Goal: Transaction & Acquisition: Purchase product/service

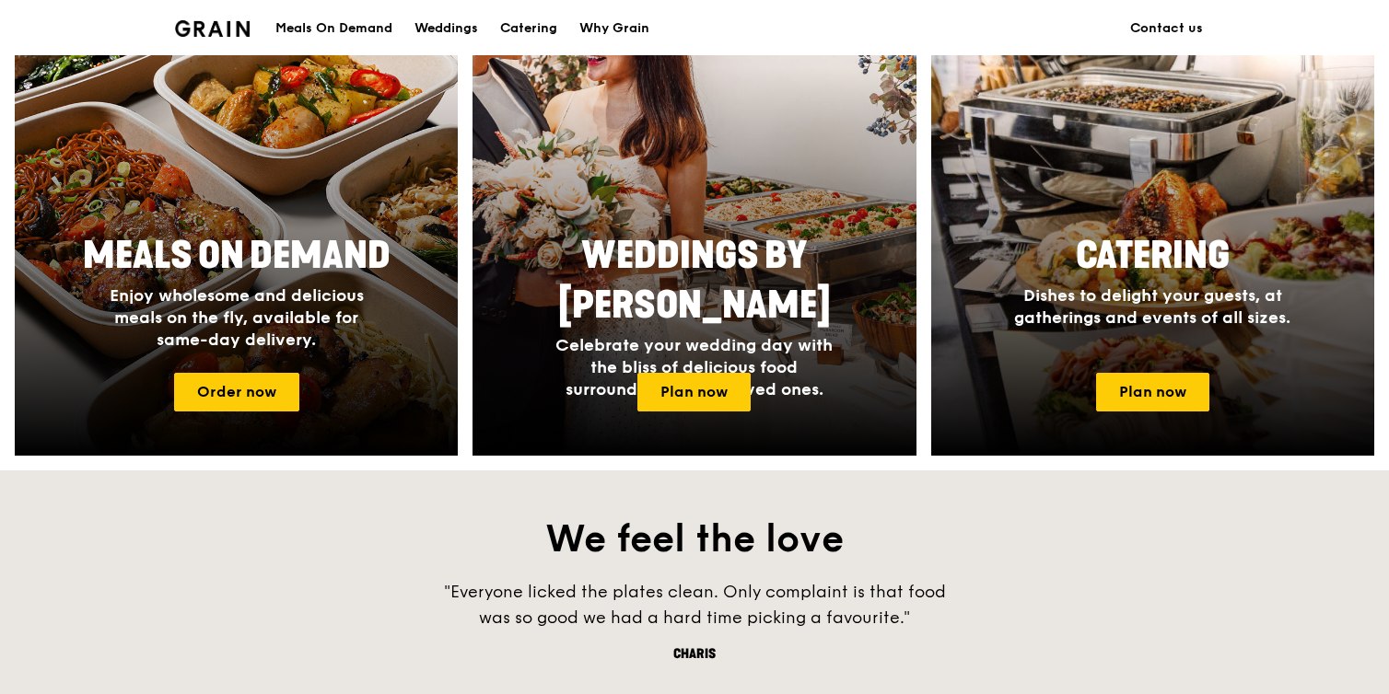
scroll to position [1089, 0]
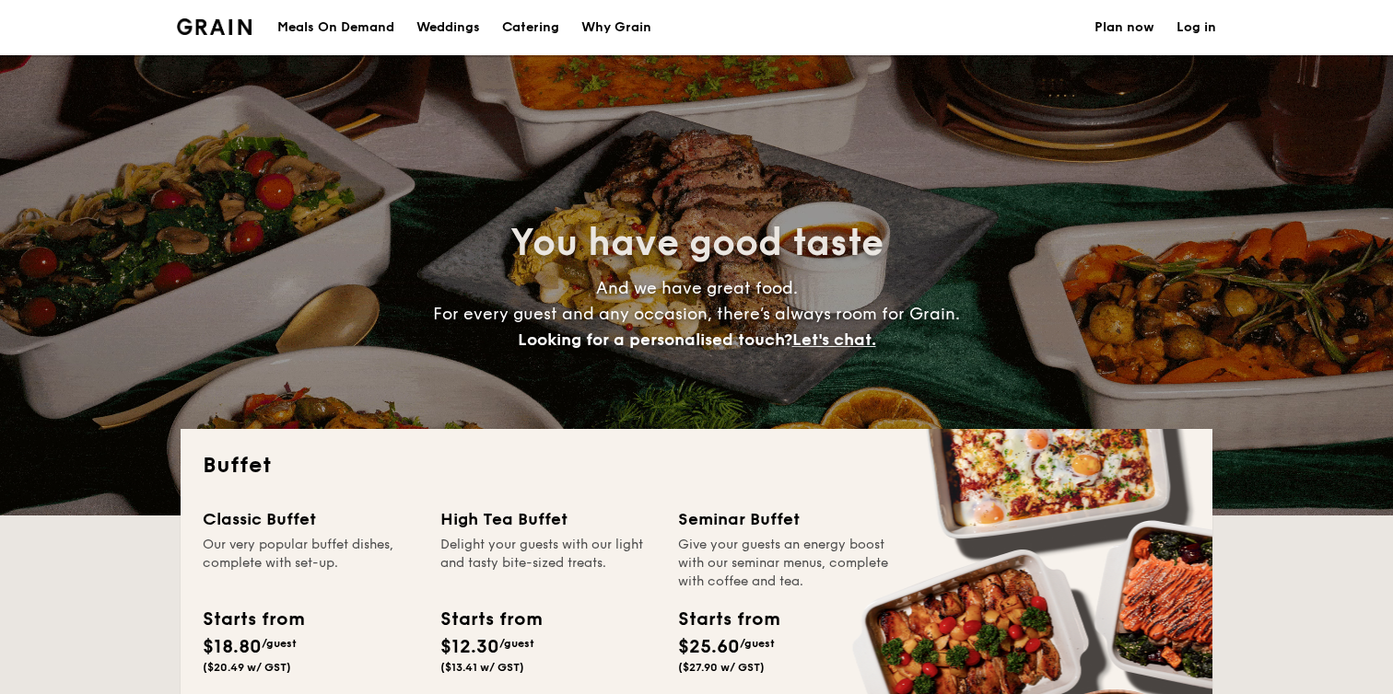
select select
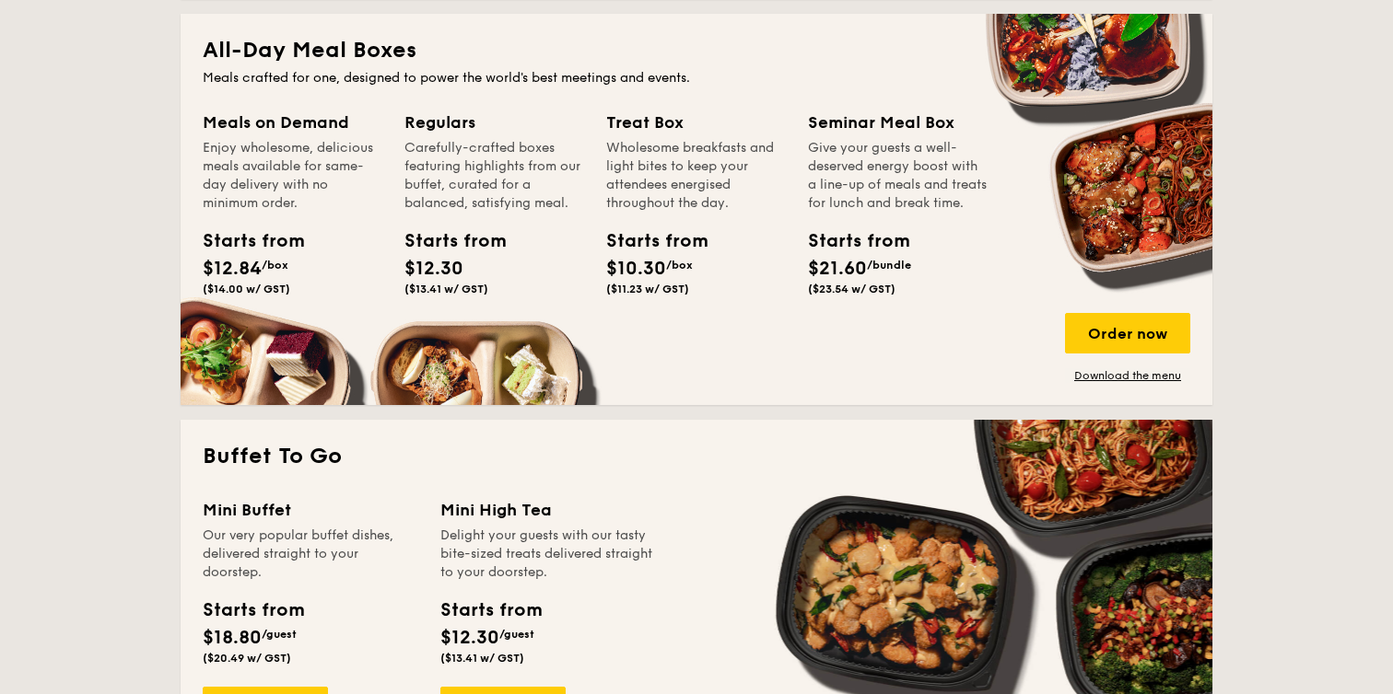
scroll to position [776, 0]
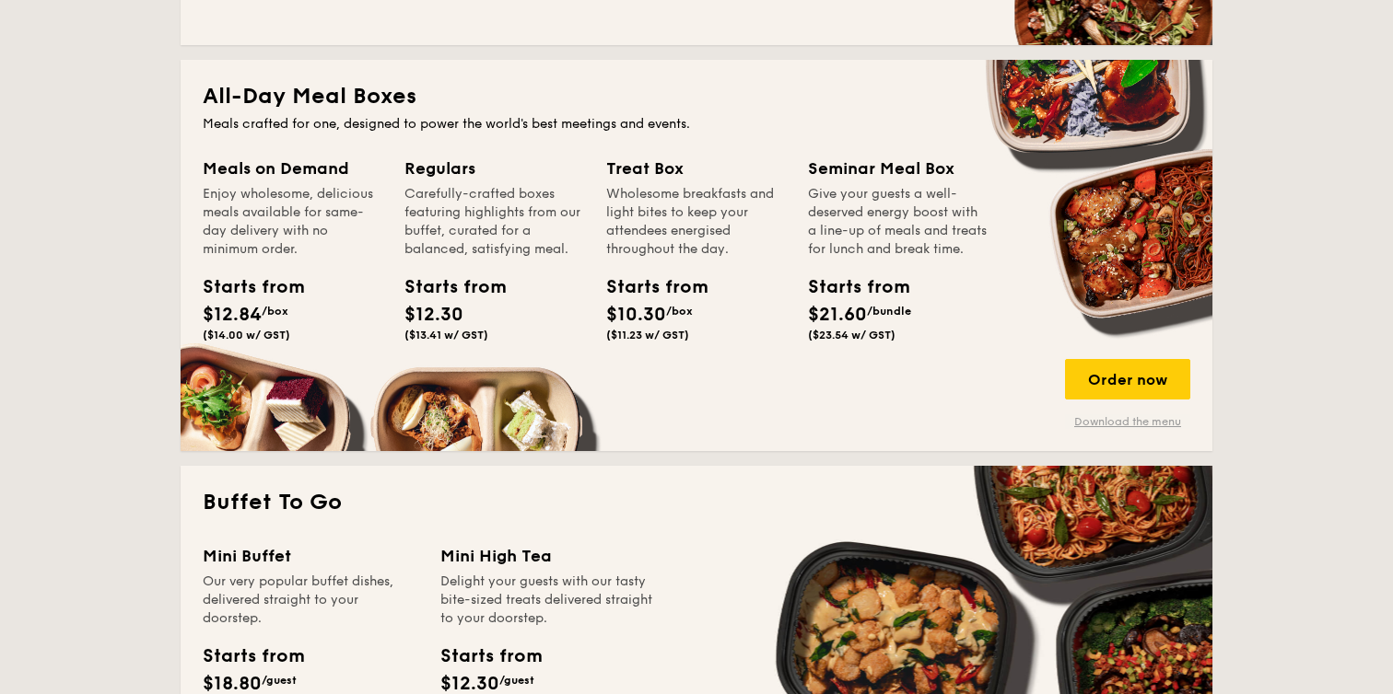
click at [1102, 419] on link "Download the menu" at bounding box center [1127, 421] width 125 height 15
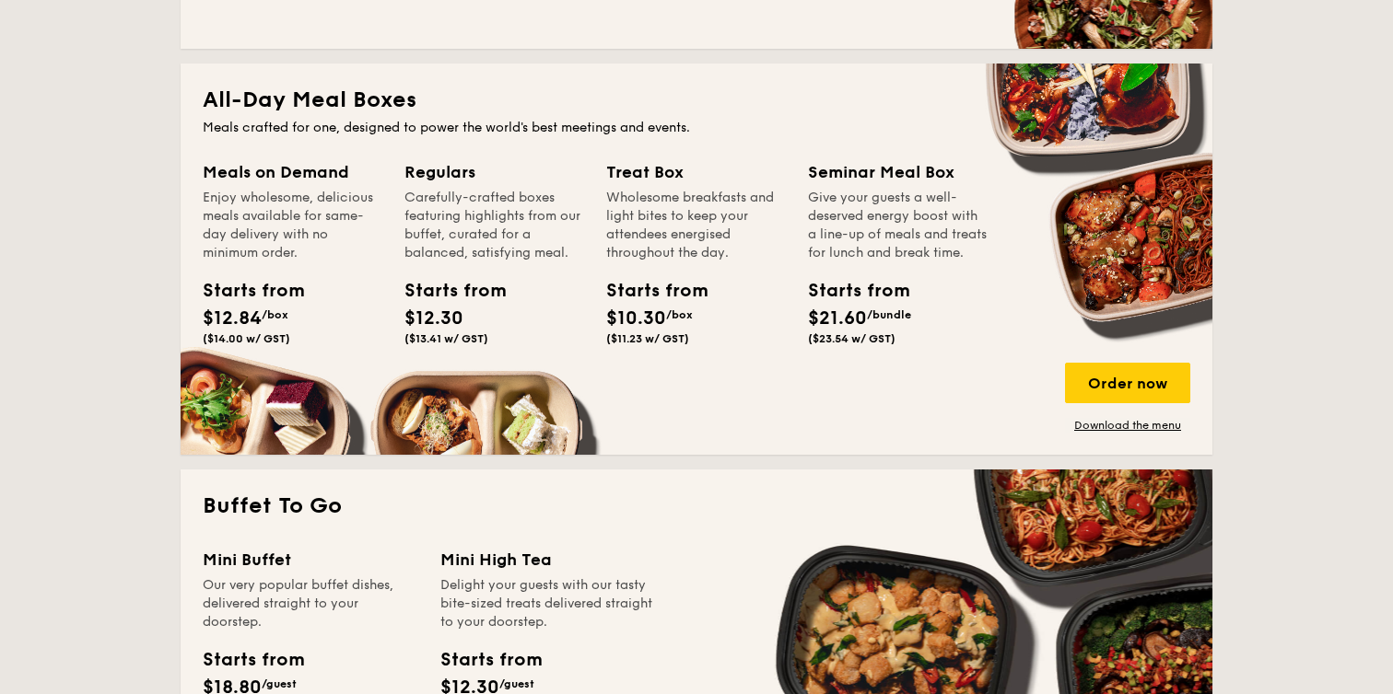
scroll to position [663, 0]
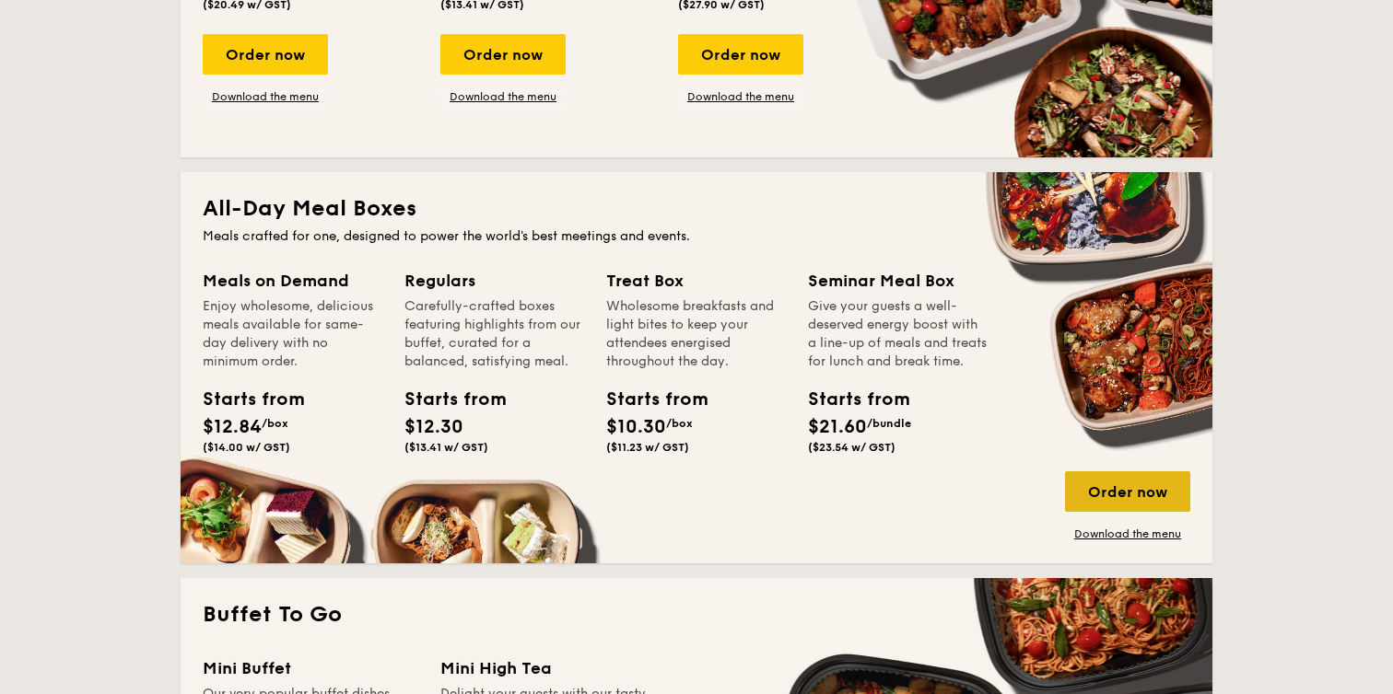
click at [1109, 488] on div "Order now" at bounding box center [1127, 492] width 125 height 41
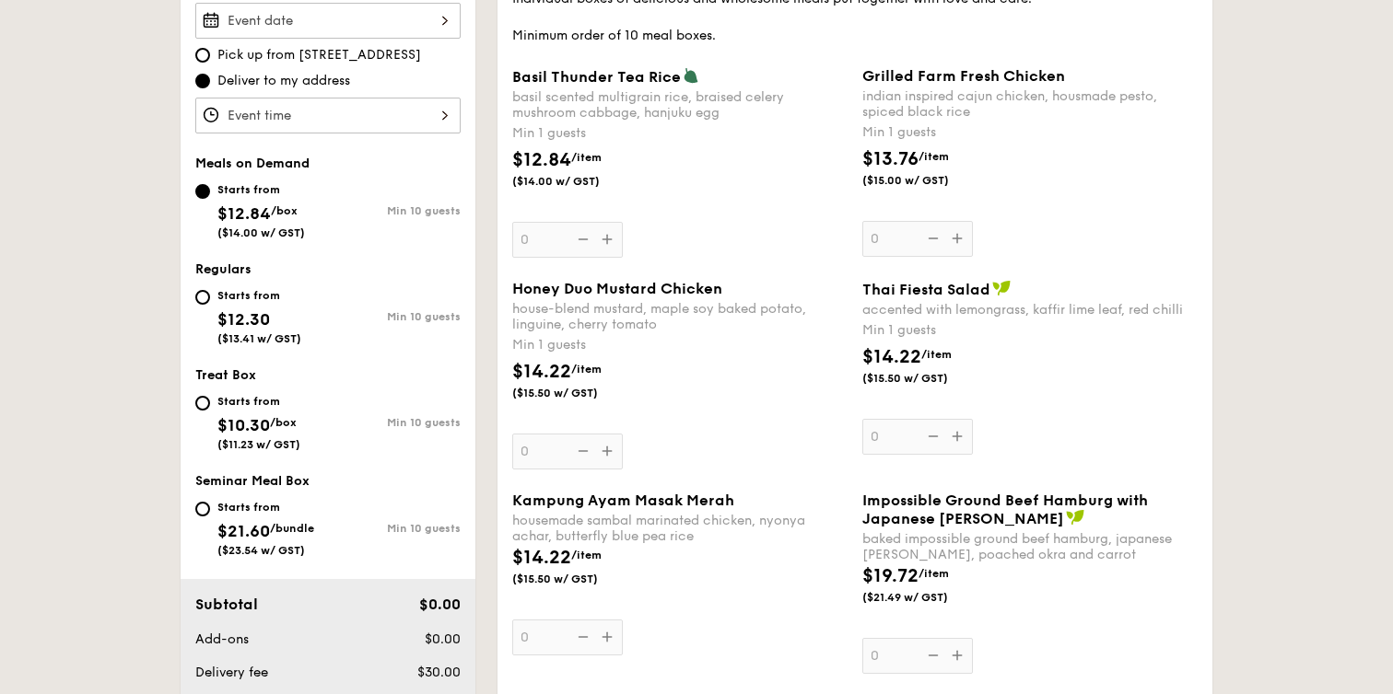
scroll to position [569, 0]
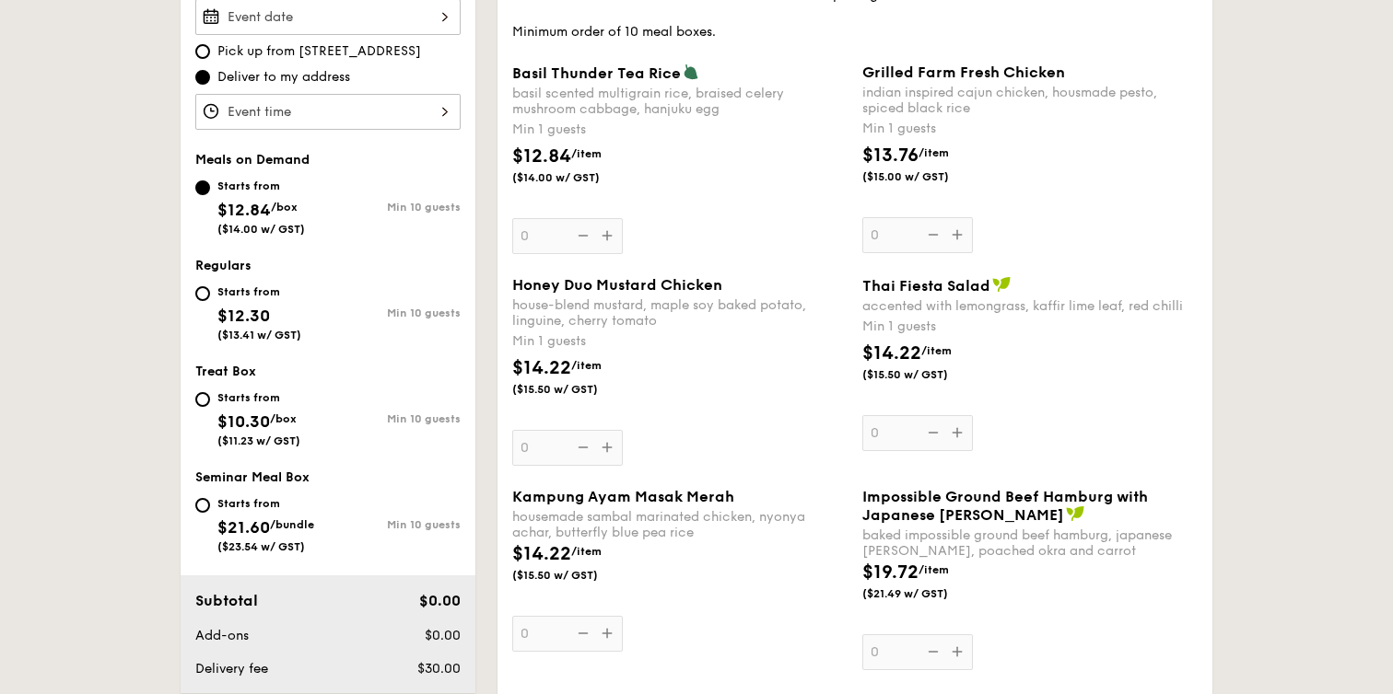
click at [232, 401] on div "Starts from" at bounding box center [258, 398] width 83 height 15
click at [210, 401] on input "Starts from $10.30 /box ($11.23 w/ GST) Min 10 guests" at bounding box center [202, 399] width 15 height 15
radio input "true"
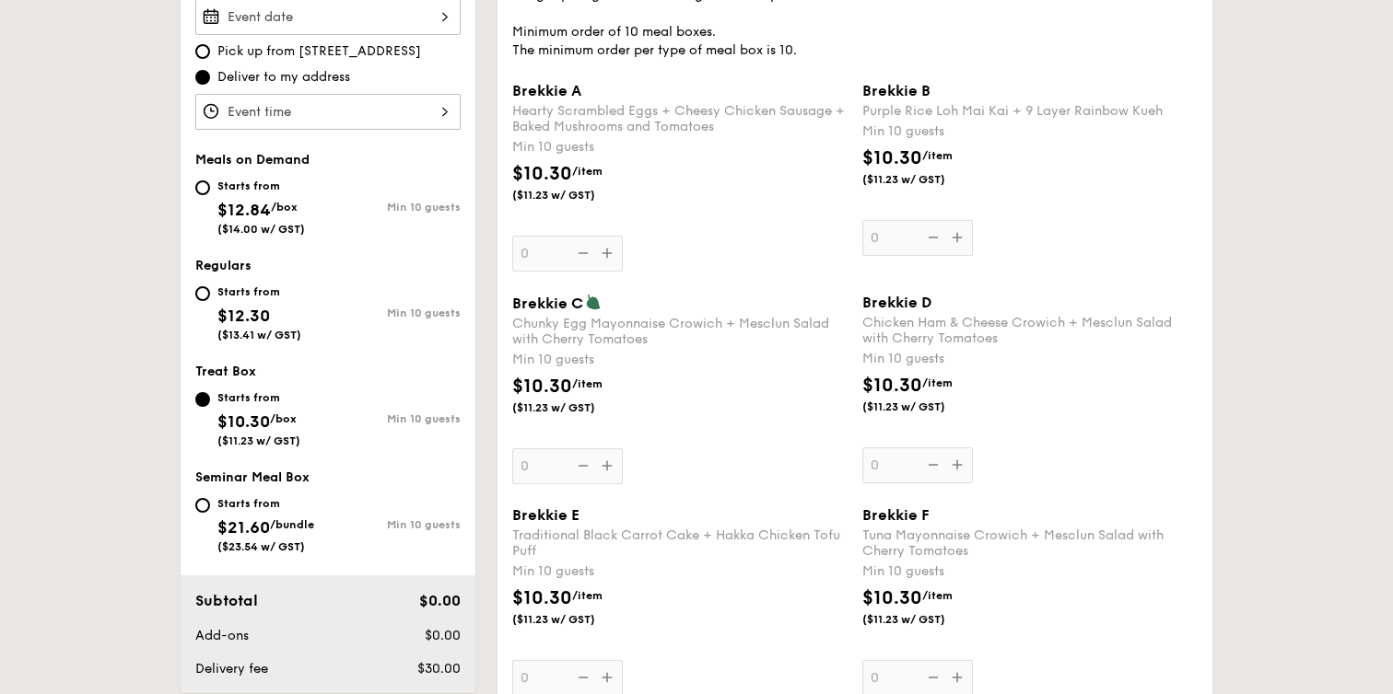
click at [610, 254] on div "Brekkie A Hearty Scrambled Eggs + Cheesy Chicken Sausage + Baked Mushrooms and …" at bounding box center [679, 177] width 335 height 190
click at [610, 254] on input "0" at bounding box center [567, 254] width 111 height 36
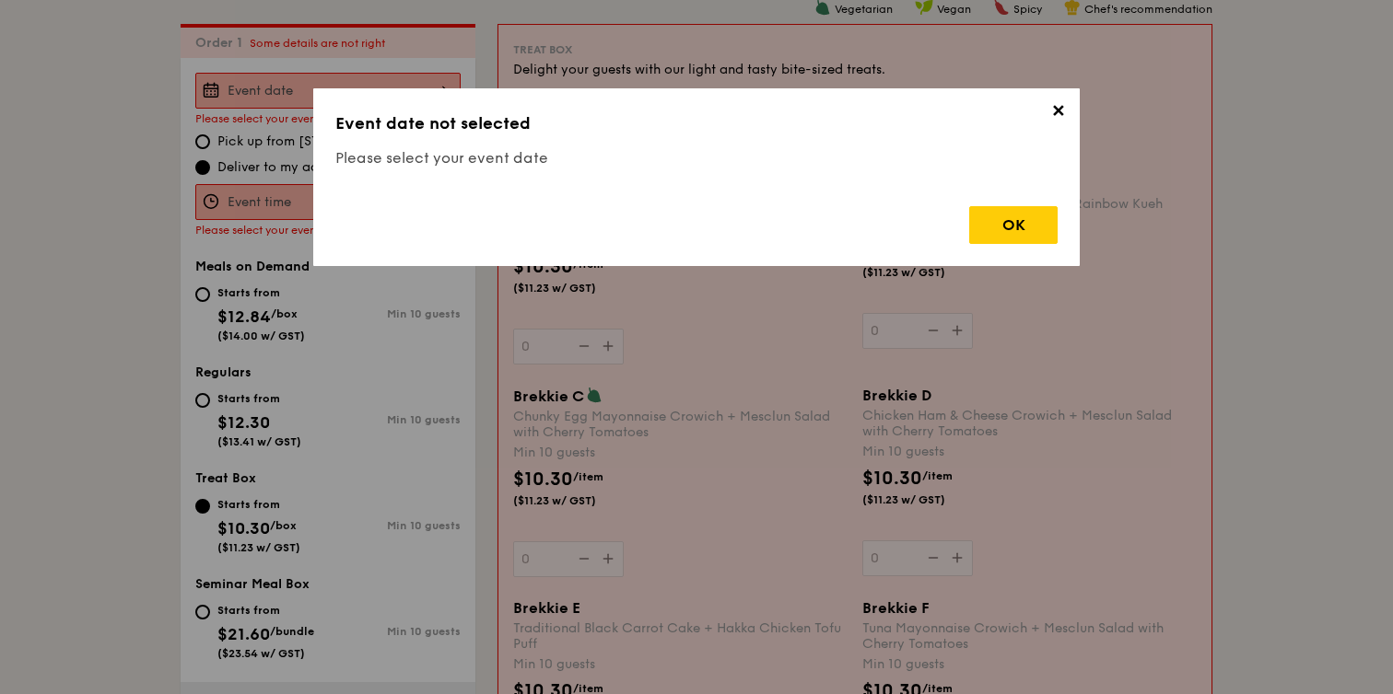
scroll to position [492, 0]
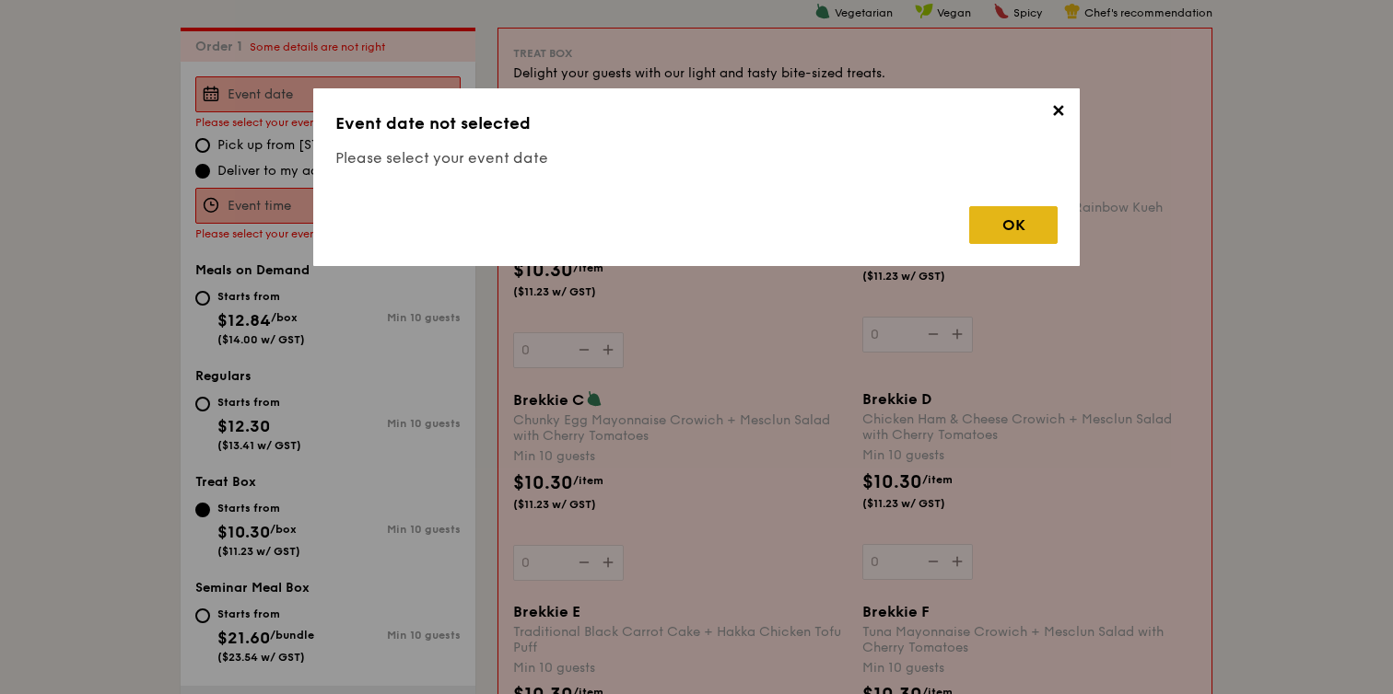
click at [1015, 222] on div "OK" at bounding box center [1013, 225] width 88 height 38
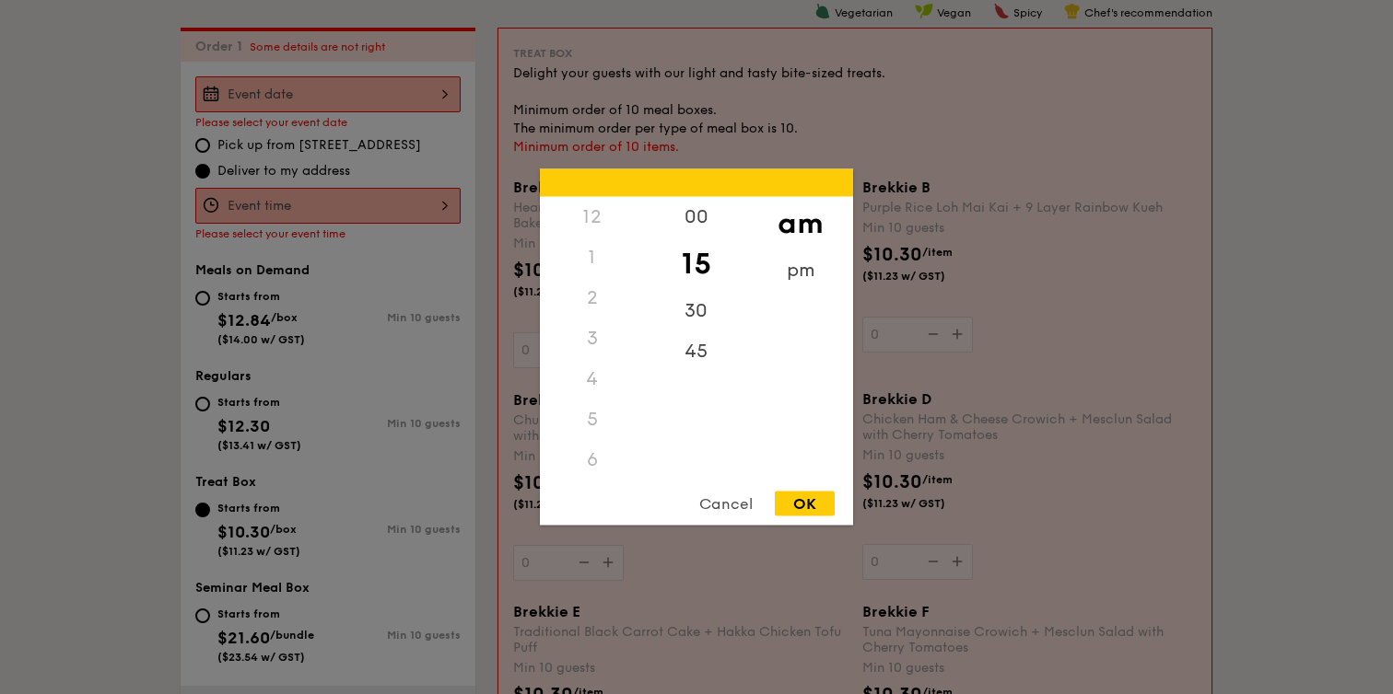
scroll to position [203, 0]
click at [450, 209] on div "12 1 2 3 4 5 6 7 8 9 10 11 00 15 30 45 am pm Cancel OK" at bounding box center [327, 206] width 265 height 36
click at [448, 119] on div at bounding box center [696, 347] width 1393 height 694
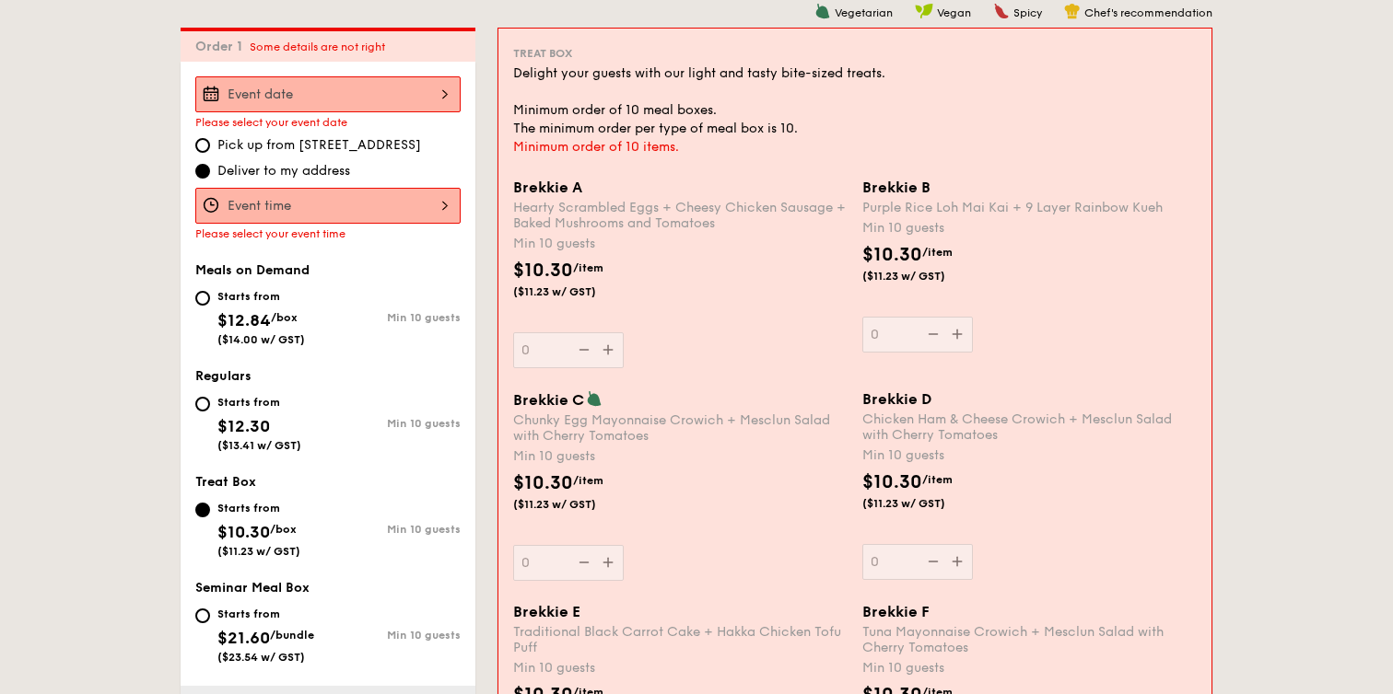
click at [436, 94] on div at bounding box center [327, 94] width 265 height 36
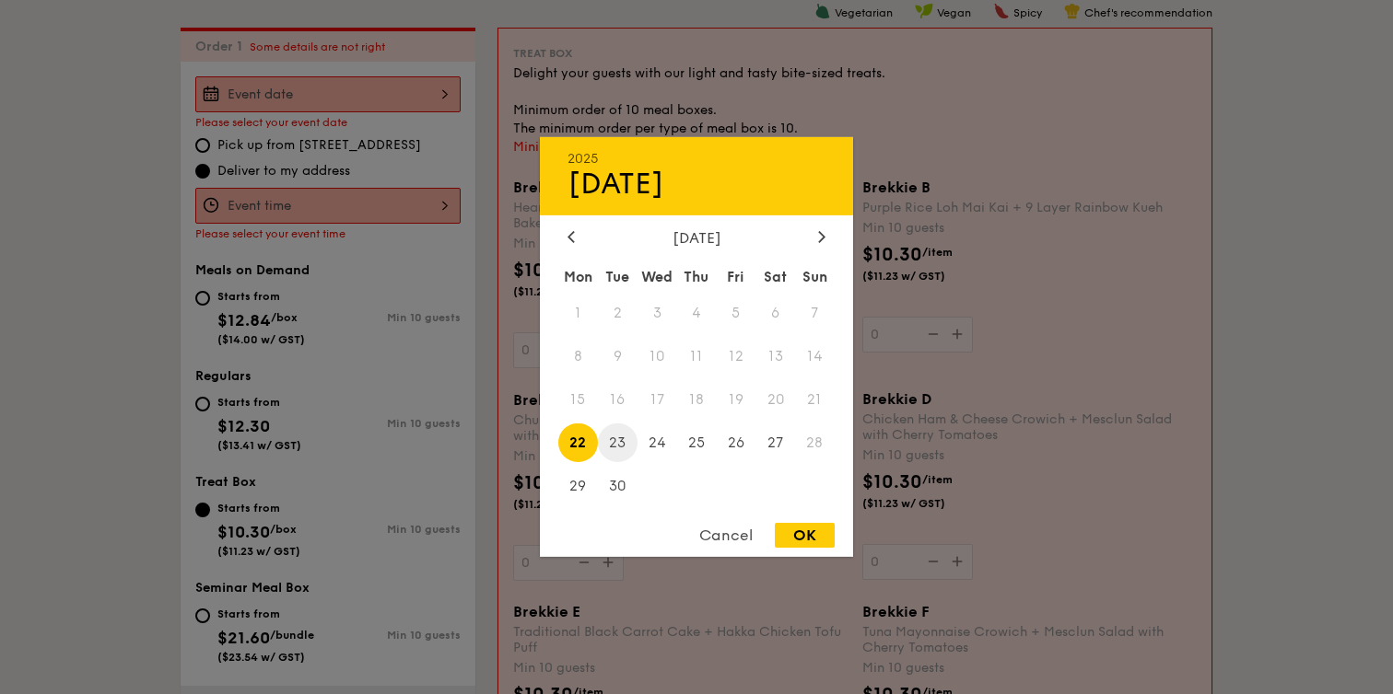
click at [622, 449] on span "23" at bounding box center [618, 443] width 40 height 40
click at [812, 532] on div "OK" at bounding box center [805, 535] width 60 height 25
type input "Sep 23, 2025"
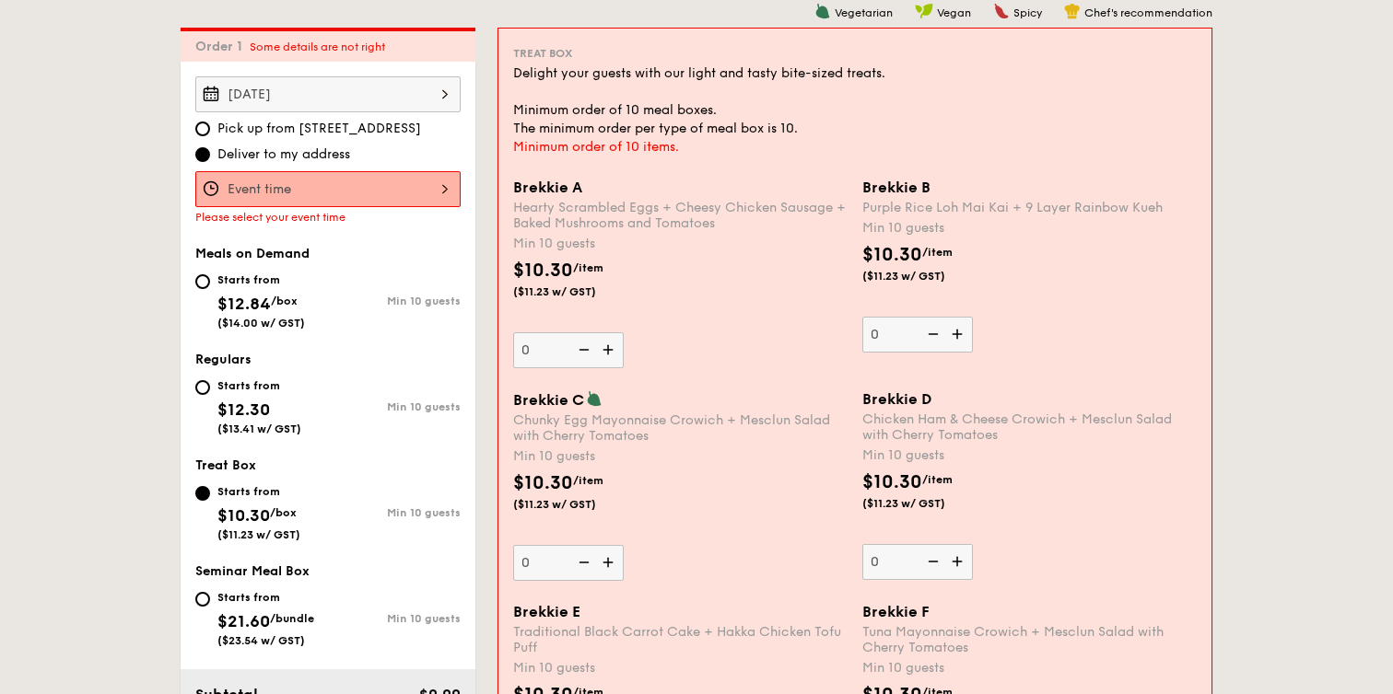
click at [434, 186] on div at bounding box center [327, 189] width 265 height 36
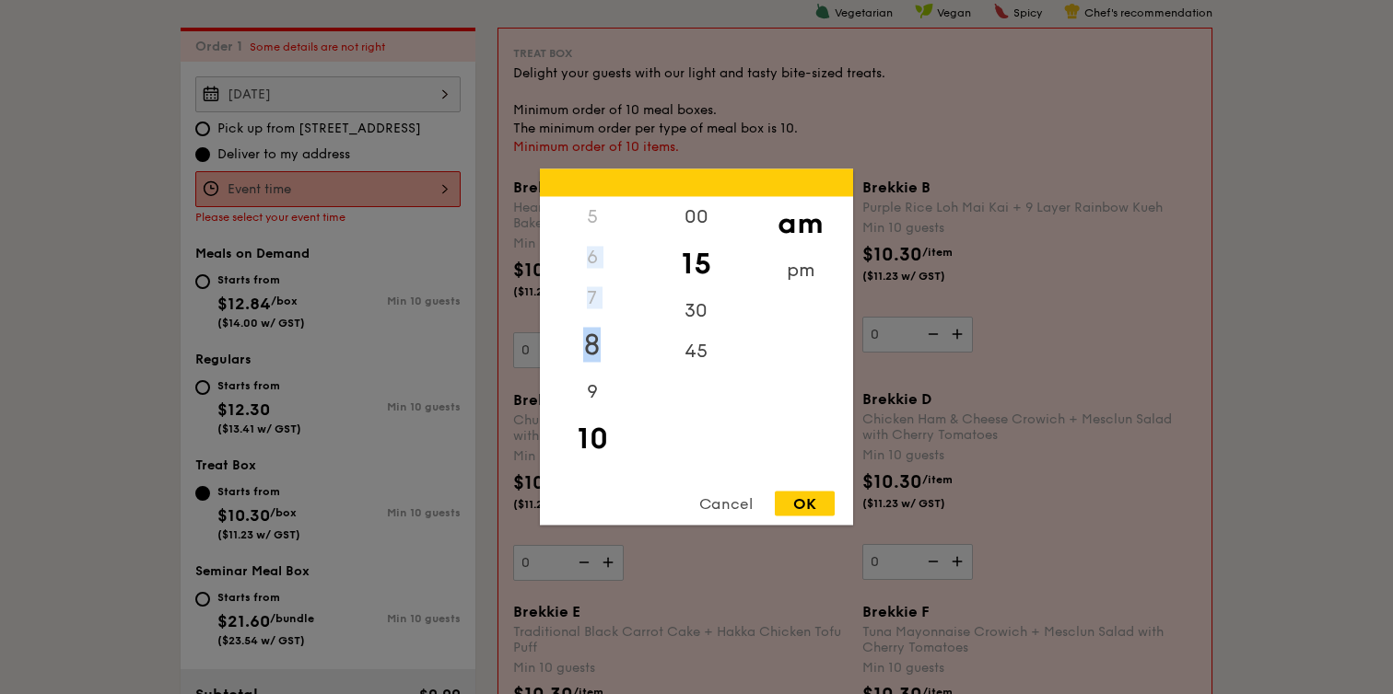
drag, startPoint x: 589, startPoint y: 254, endPoint x: 591, endPoint y: 357, distance: 103.2
click at [591, 357] on div "12 1 2 3 4 5 6 7 8 9 10 11" at bounding box center [592, 337] width 104 height 281
drag, startPoint x: 594, startPoint y: 415, endPoint x: 594, endPoint y: 454, distance: 38.7
click at [594, 454] on div "12 1 2 3 4 5 6 7 8 9 10 11" at bounding box center [592, 337] width 104 height 281
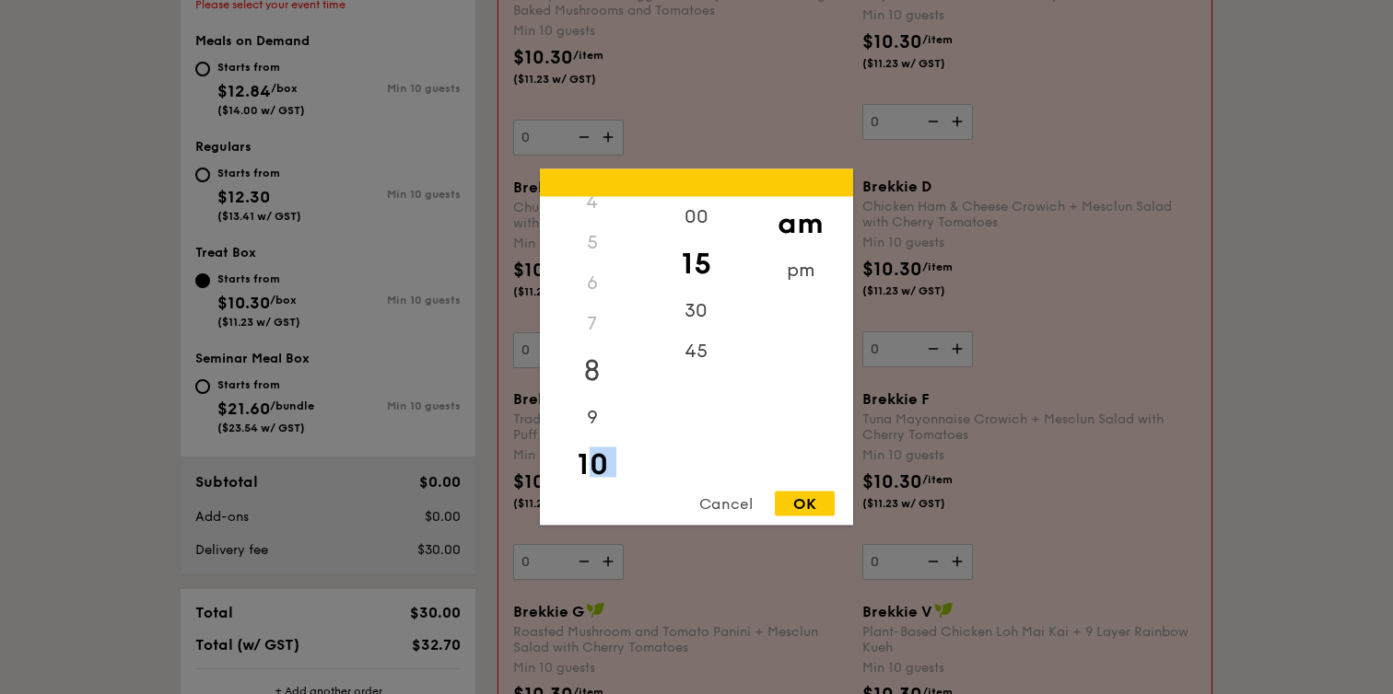
scroll to position [210, 0]
click at [795, 278] on div "pm" at bounding box center [800, 277] width 104 height 53
click at [591, 339] on div "3" at bounding box center [592, 345] width 104 height 53
click at [594, 392] on div "4" at bounding box center [592, 398] width 104 height 53
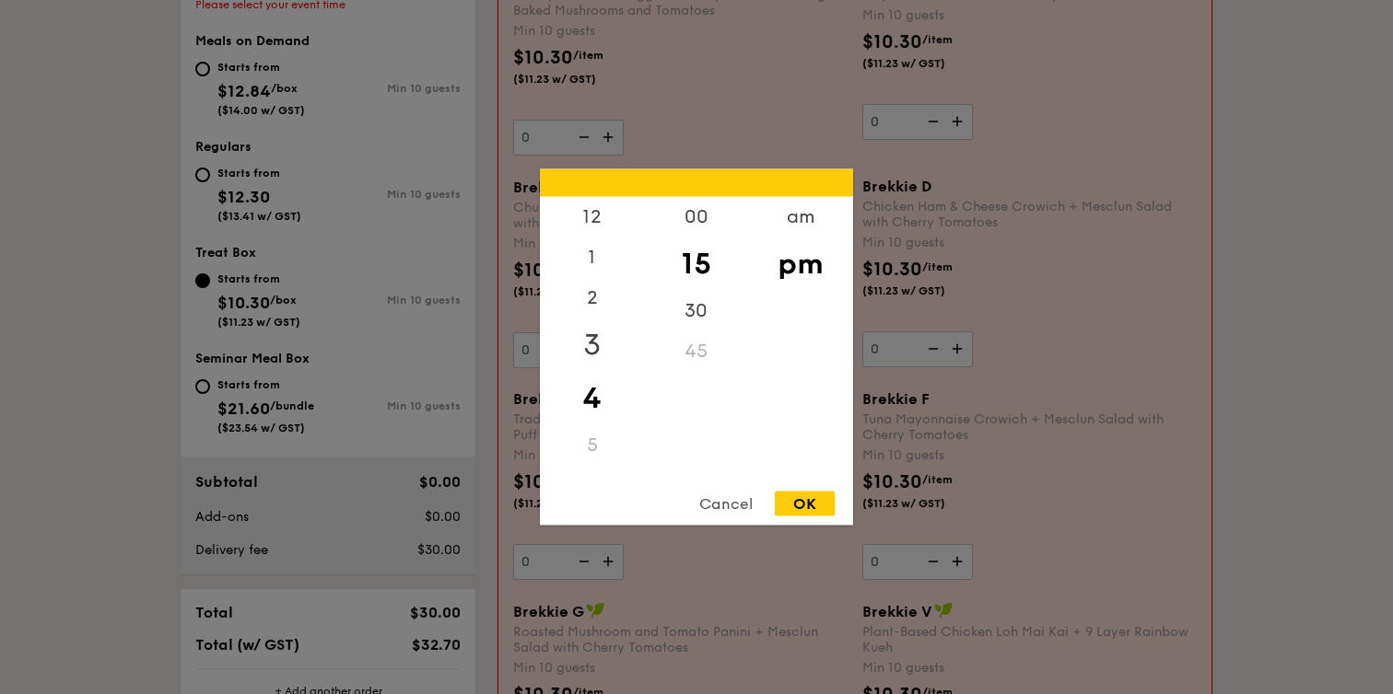
click at [594, 347] on div "3" at bounding box center [592, 345] width 104 height 53
click at [594, 387] on div "4" at bounding box center [592, 398] width 104 height 53
click at [697, 307] on div "30" at bounding box center [696, 317] width 104 height 53
click at [806, 499] on div "OK" at bounding box center [805, 504] width 60 height 25
type input "4:30PM"
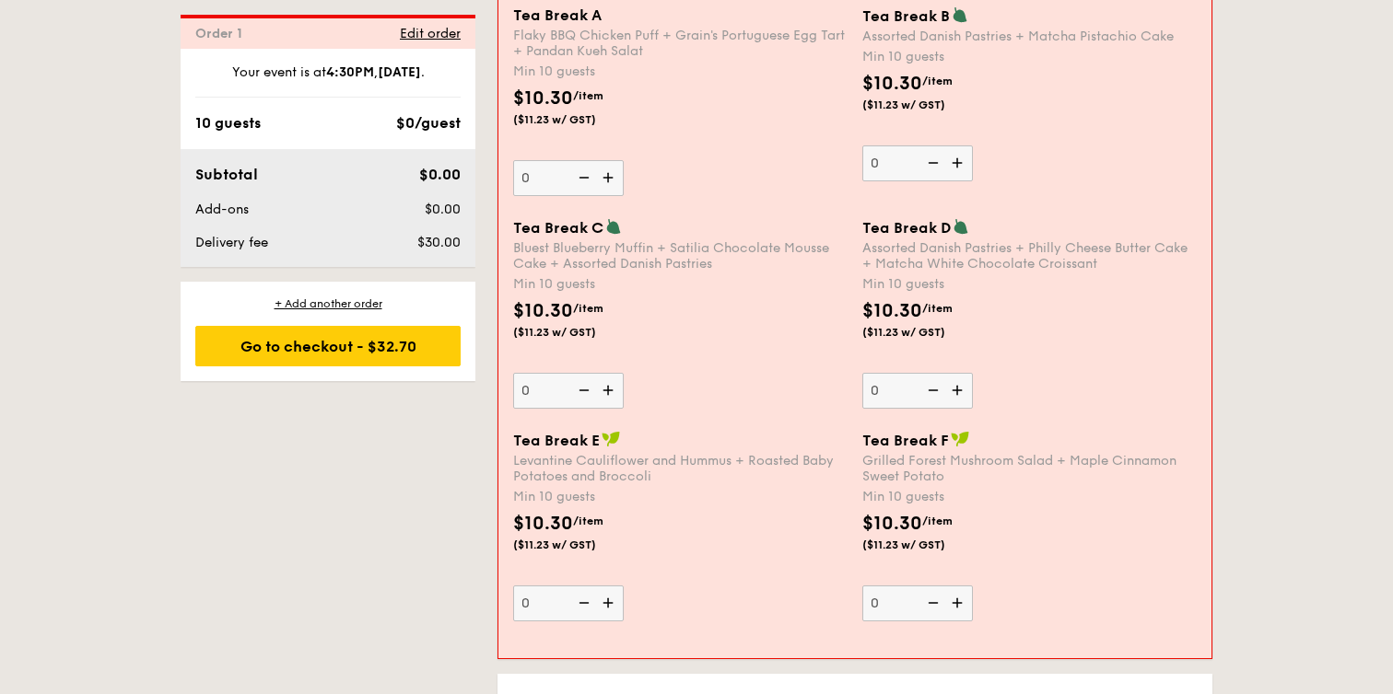
scroll to position [1509, 0]
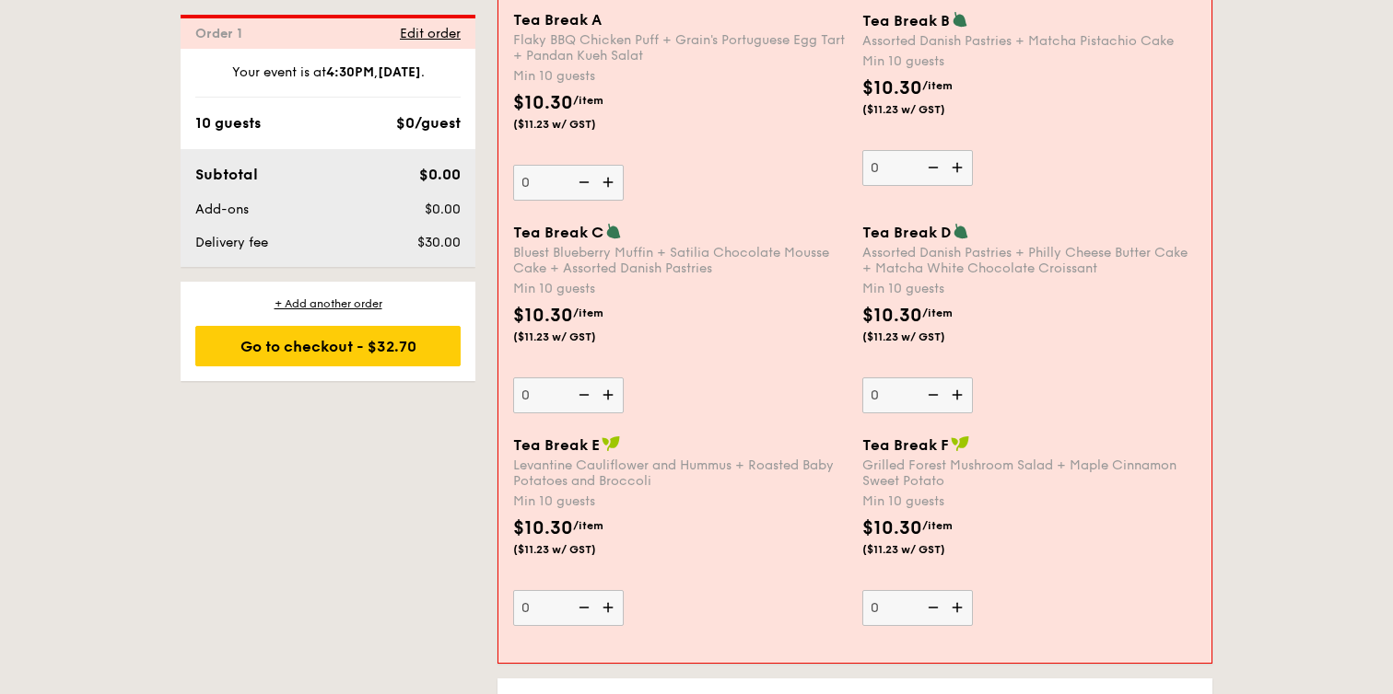
click at [961, 232] on img at bounding box center [960, 231] width 17 height 17
click at [961, 378] on input "0" at bounding box center [917, 396] width 111 height 36
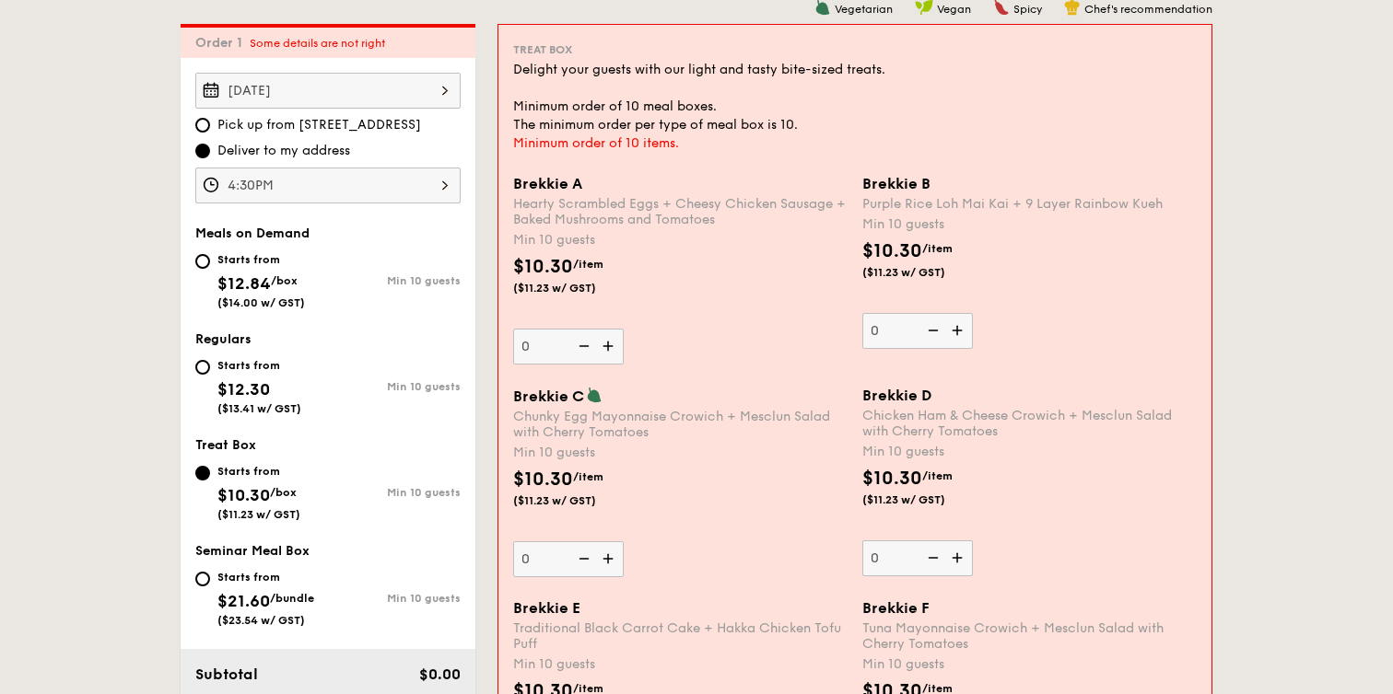
scroll to position [484, 0]
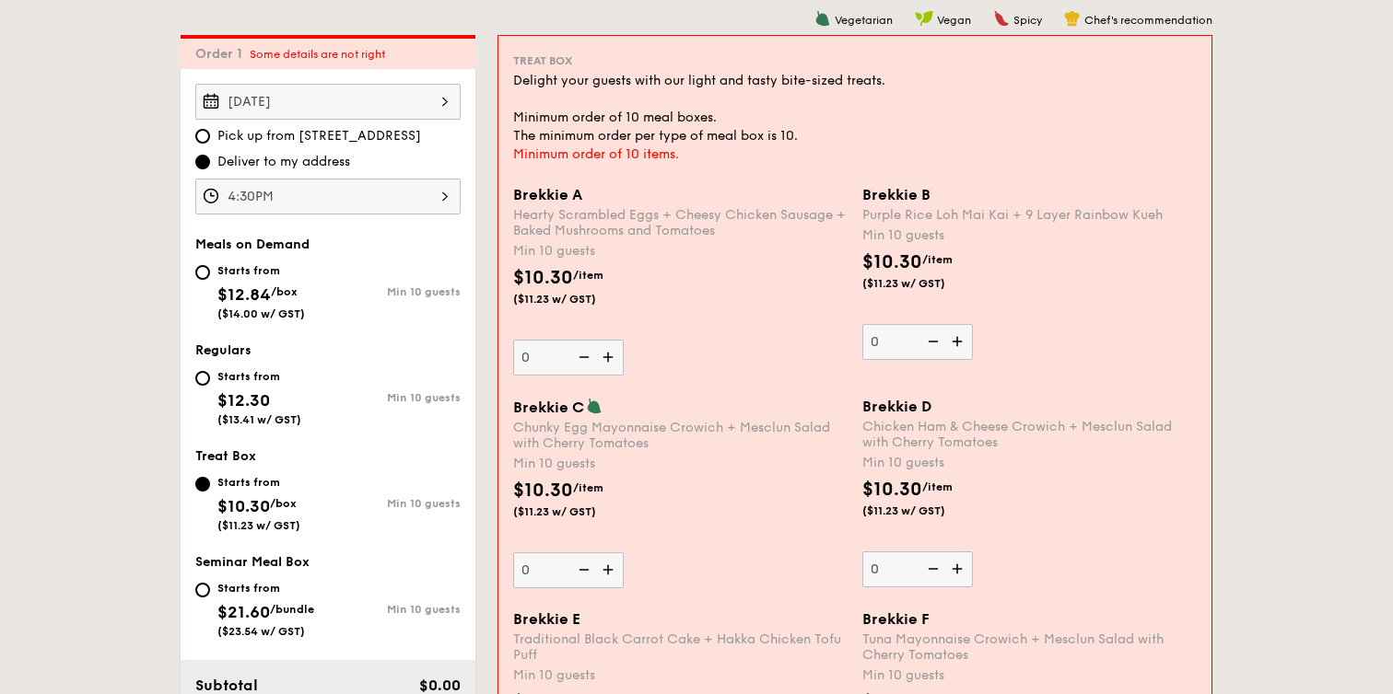
click at [608, 362] on img at bounding box center [610, 357] width 28 height 35
click at [608, 362] on input "0" at bounding box center [568, 358] width 111 height 36
click at [608, 362] on div "Brekkie A Hearty Scrambled Eggs + Cheesy Chicken Sausage + Baked Mushrooms and …" at bounding box center [855, 292] width 698 height 212
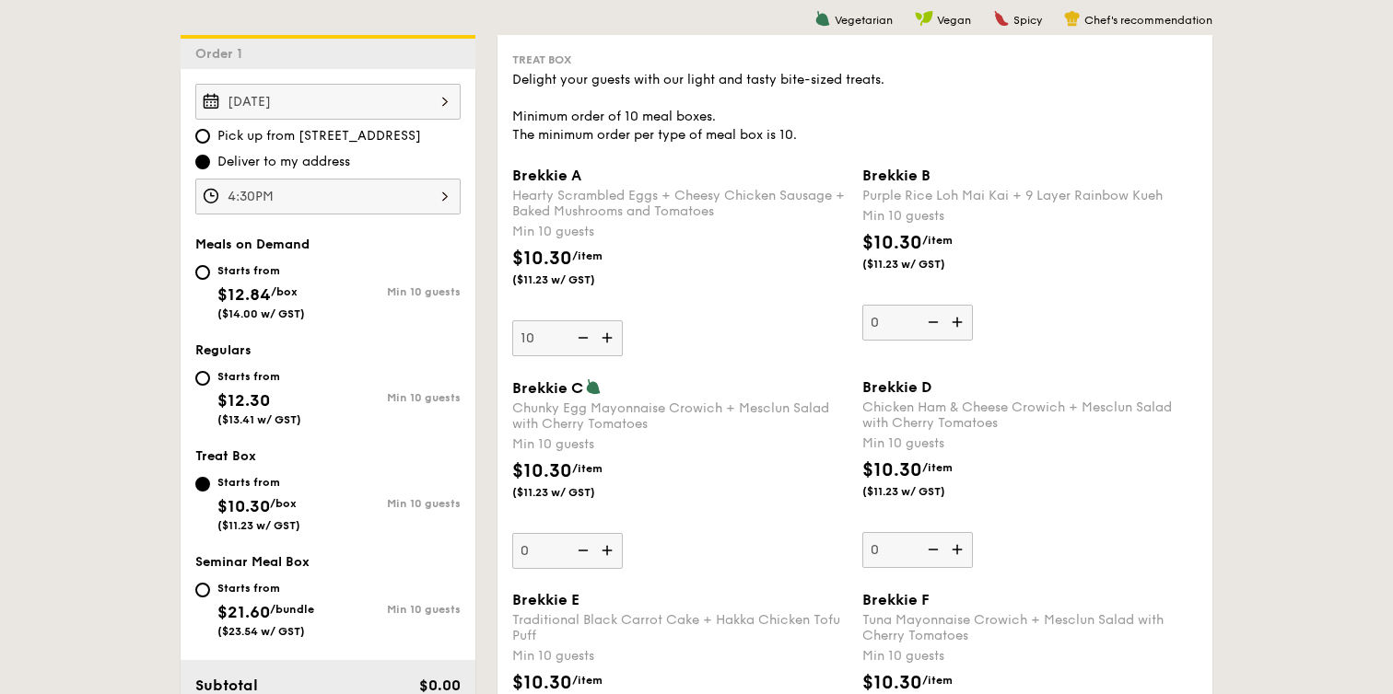
click at [582, 344] on img at bounding box center [581, 338] width 28 height 35
click at [582, 344] on input "10" at bounding box center [567, 339] width 111 height 36
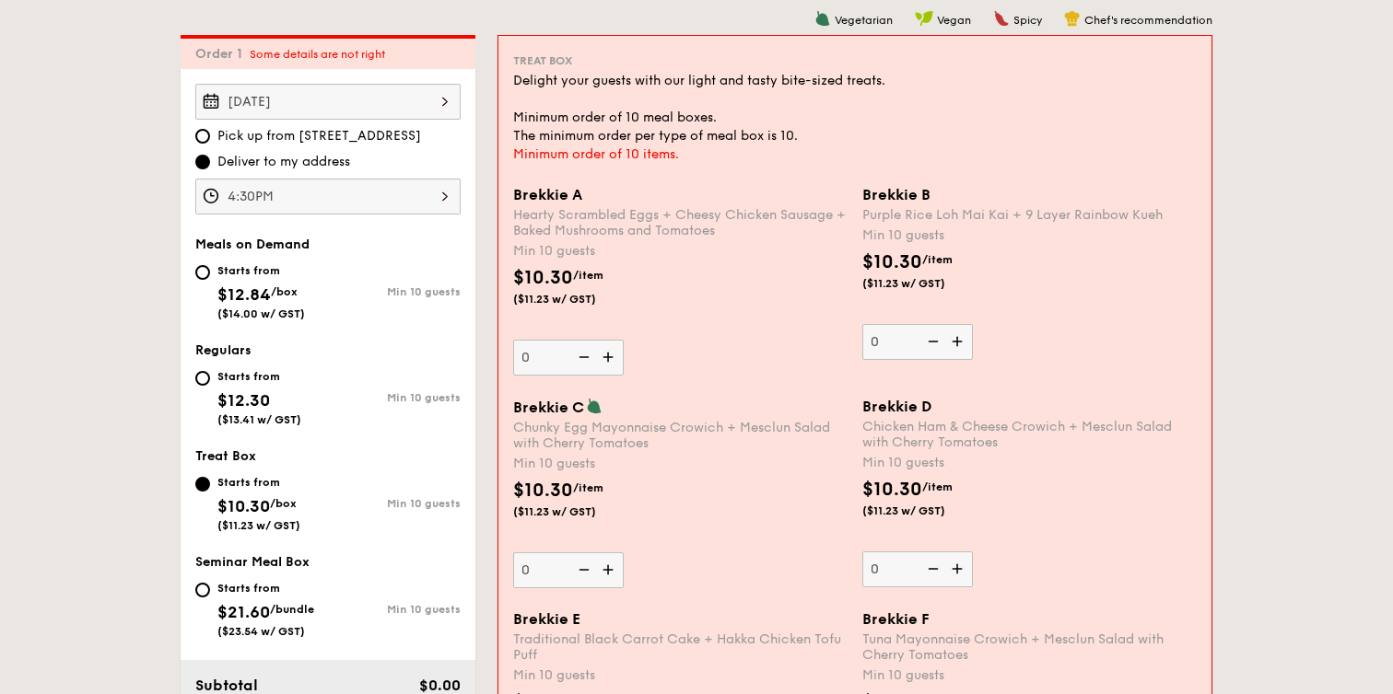
click at [612, 363] on img at bounding box center [610, 357] width 28 height 35
click at [612, 363] on input "0" at bounding box center [568, 358] width 111 height 36
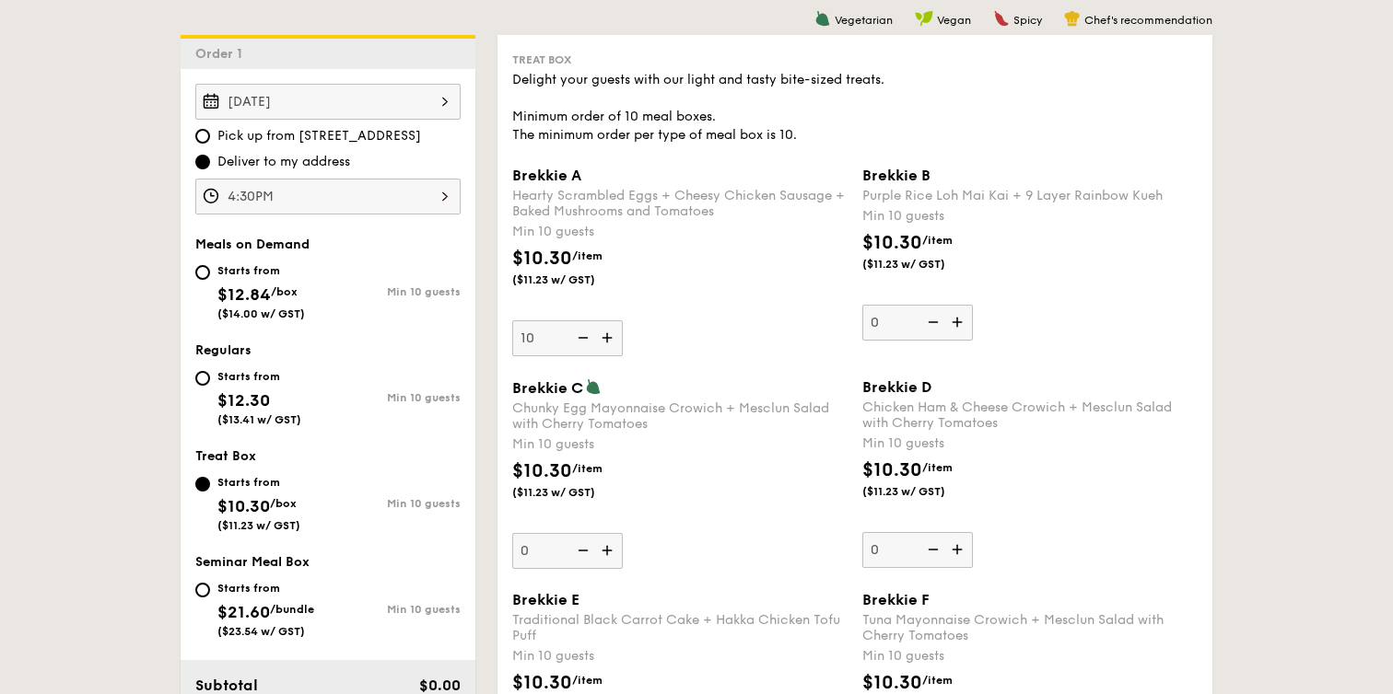
click at [583, 332] on img at bounding box center [581, 338] width 28 height 35
click at [583, 332] on input "10" at bounding box center [567, 339] width 111 height 36
type input "0"
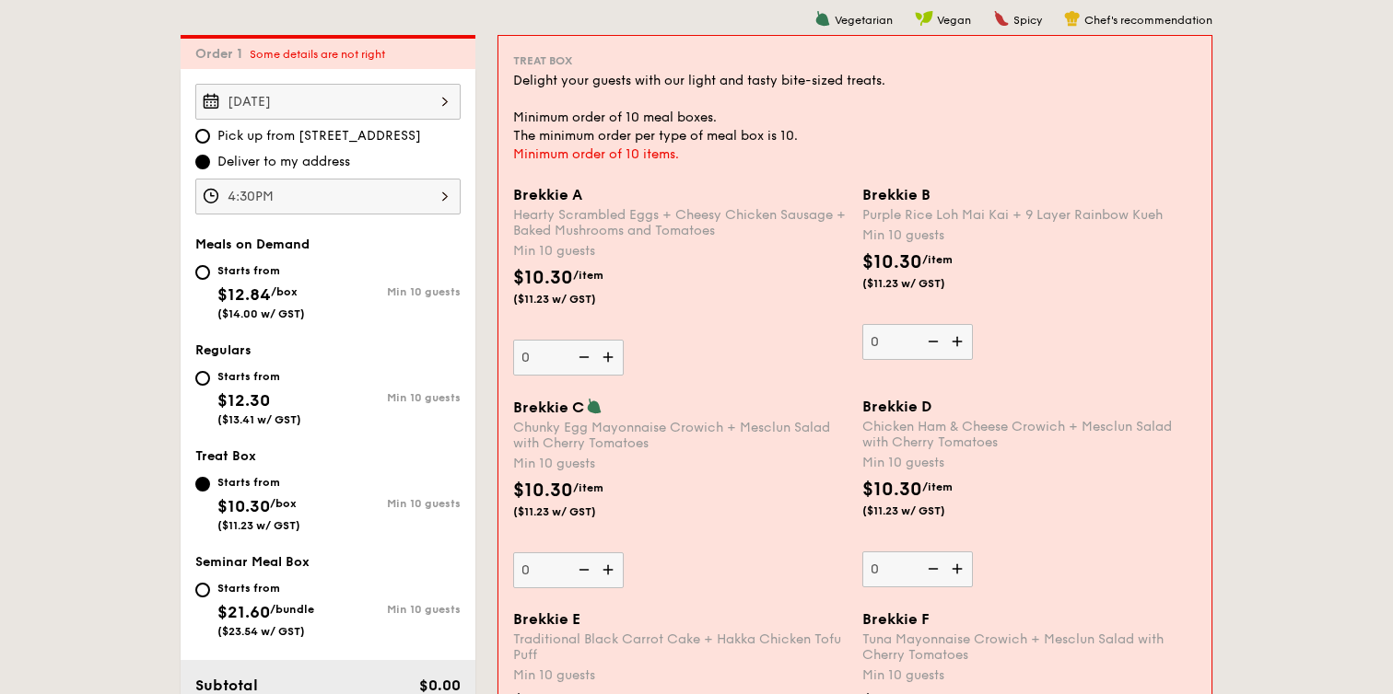
click at [950, 340] on img at bounding box center [959, 341] width 28 height 35
click at [950, 340] on input "0" at bounding box center [917, 342] width 111 height 36
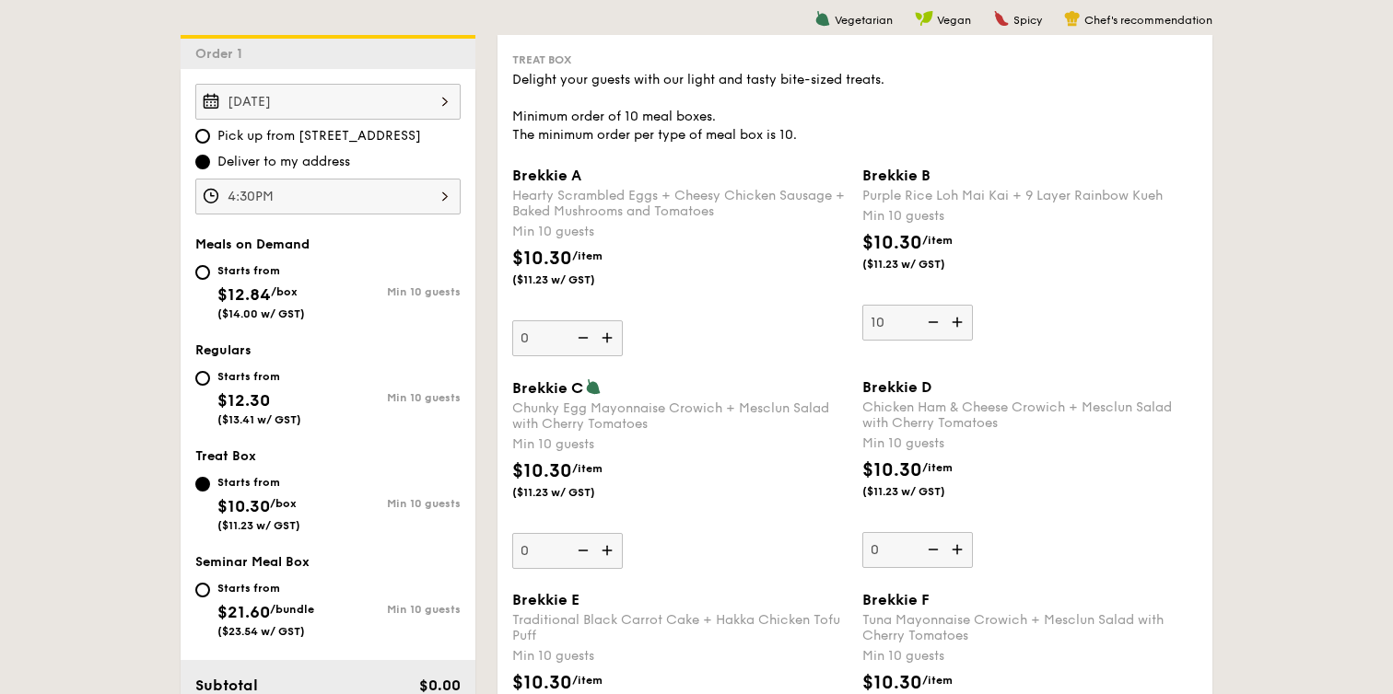
click at [958, 328] on img at bounding box center [959, 322] width 28 height 35
click at [958, 328] on input "10" at bounding box center [917, 323] width 111 height 36
click at [932, 326] on img at bounding box center [931, 322] width 28 height 35
click at [932, 326] on input "11" at bounding box center [917, 323] width 111 height 36
click at [932, 326] on img at bounding box center [931, 322] width 28 height 35
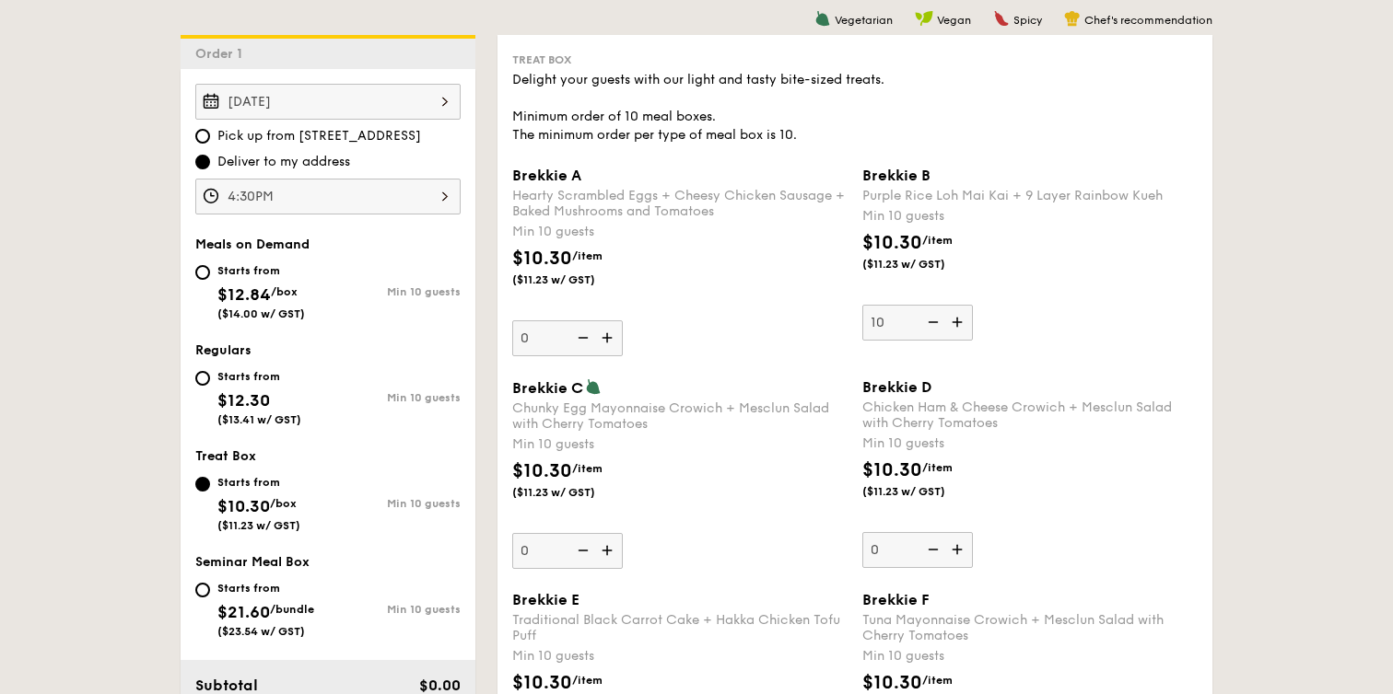
click at [932, 326] on input "10" at bounding box center [917, 323] width 111 height 36
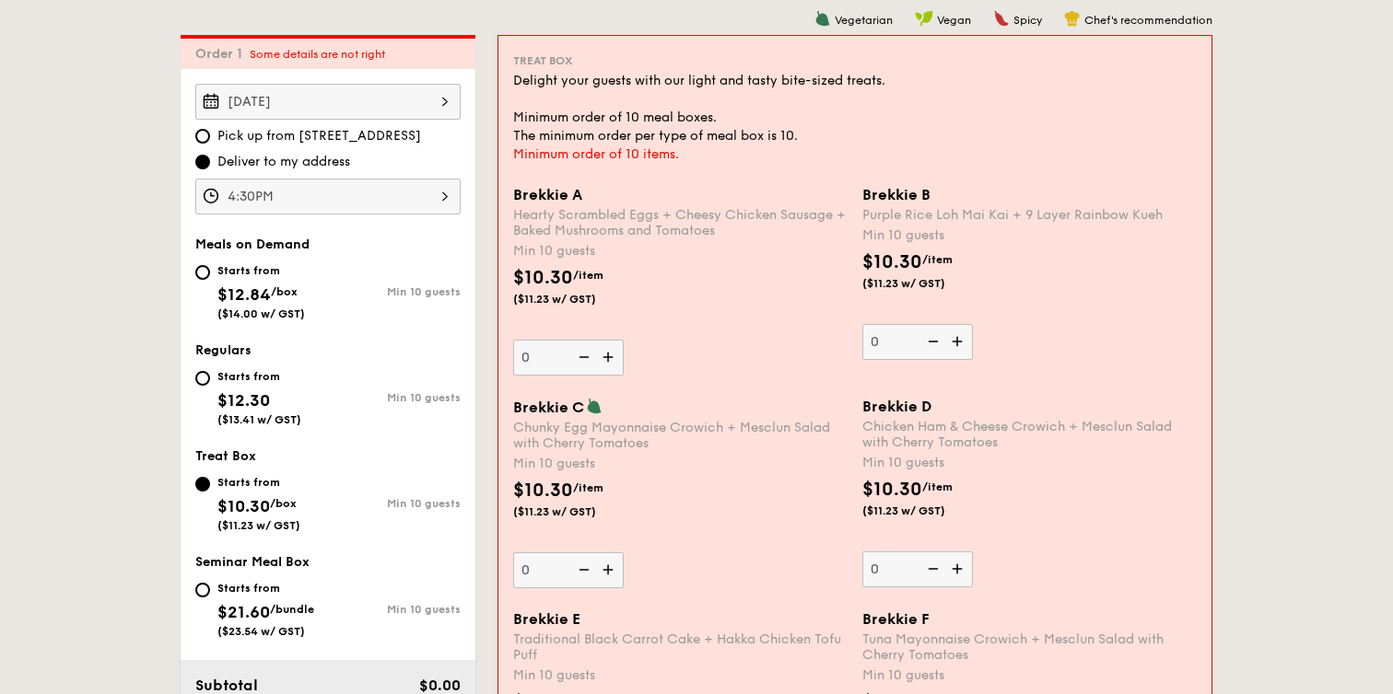
click at [959, 343] on img at bounding box center [959, 341] width 28 height 35
click at [959, 343] on input "0" at bounding box center [917, 342] width 111 height 36
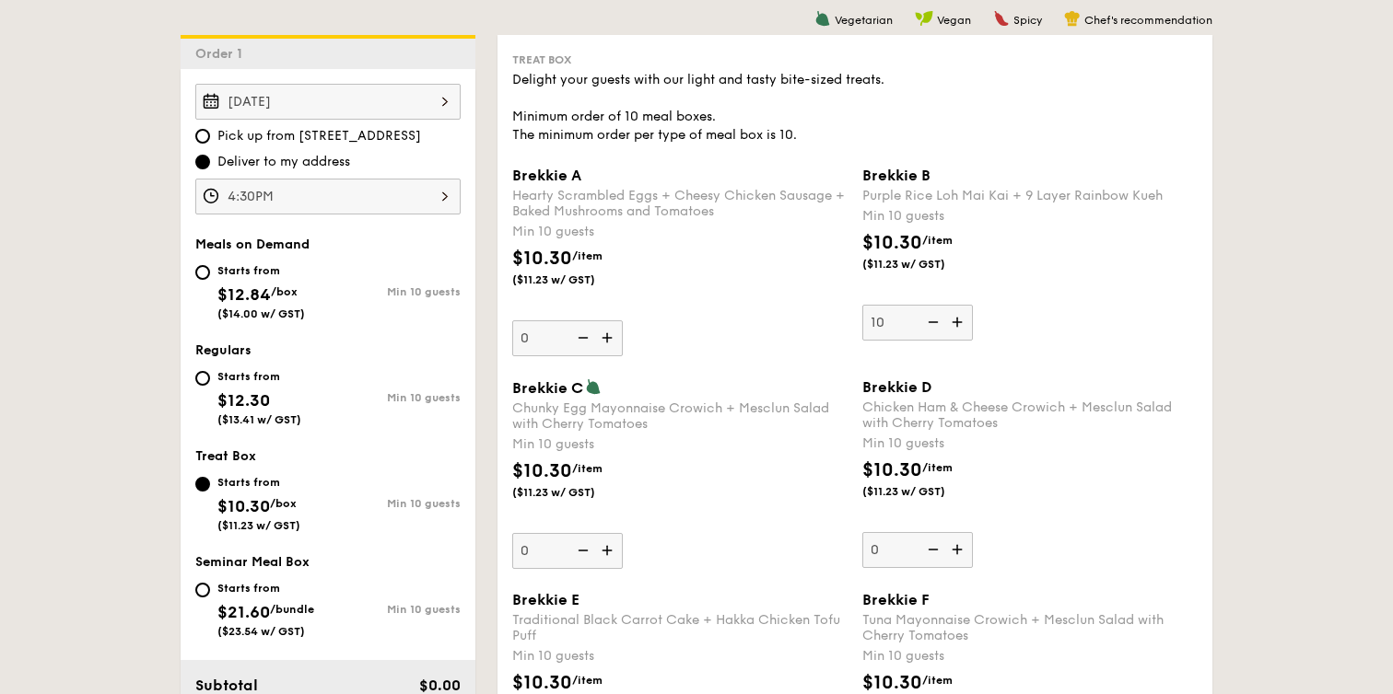
click at [935, 327] on img at bounding box center [931, 322] width 28 height 35
click at [935, 327] on input "10" at bounding box center [917, 323] width 111 height 36
type input "0"
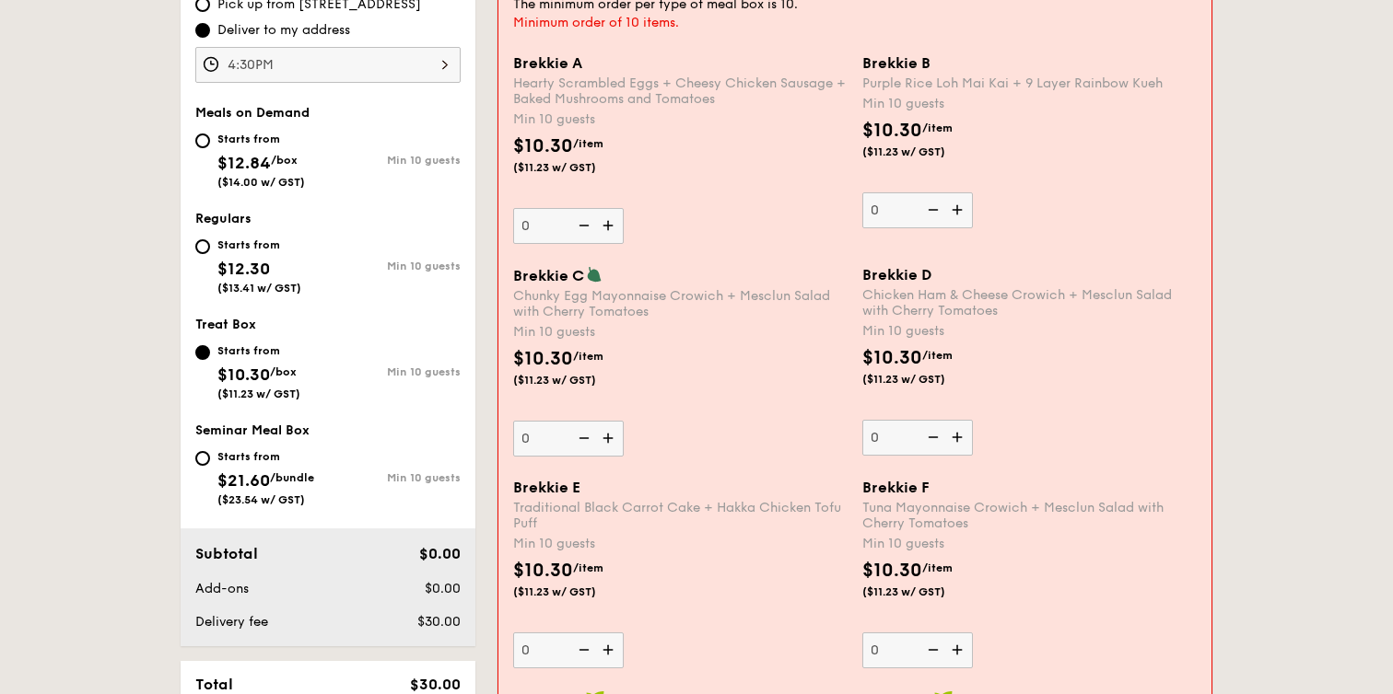
click at [1043, 251] on div "Brekkie A Hearty Scrambled Eggs + Cheesy Chicken Sausage + Baked Mushrooms and …" at bounding box center [855, 160] width 698 height 212
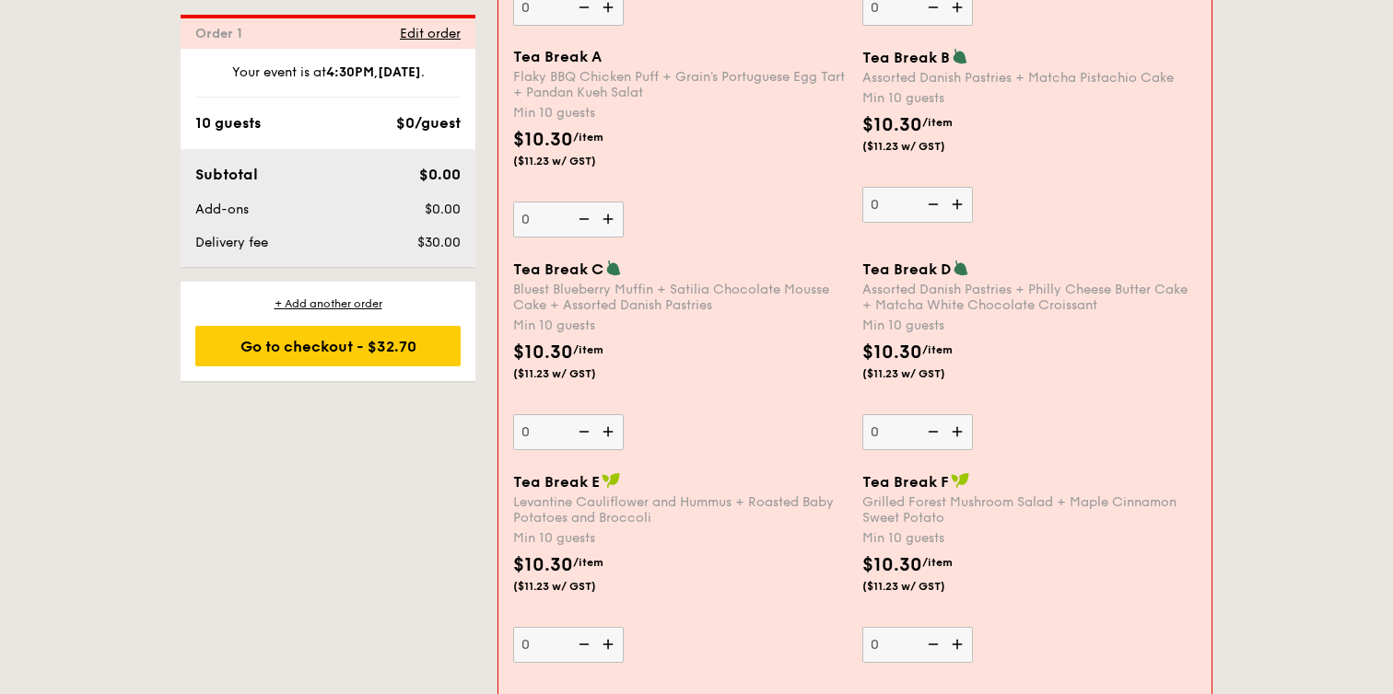
scroll to position [1462, 0]
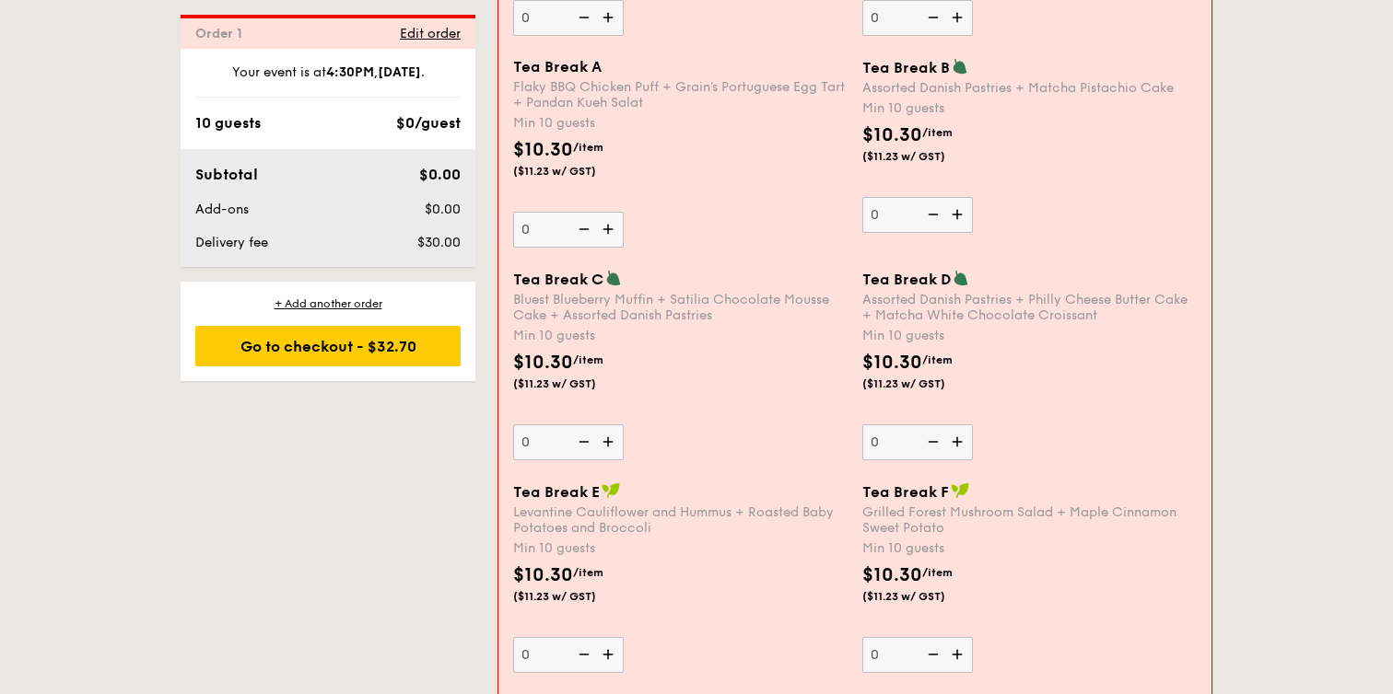
click at [611, 440] on img at bounding box center [610, 442] width 28 height 35
click at [611, 440] on input "0" at bounding box center [568, 443] width 111 height 36
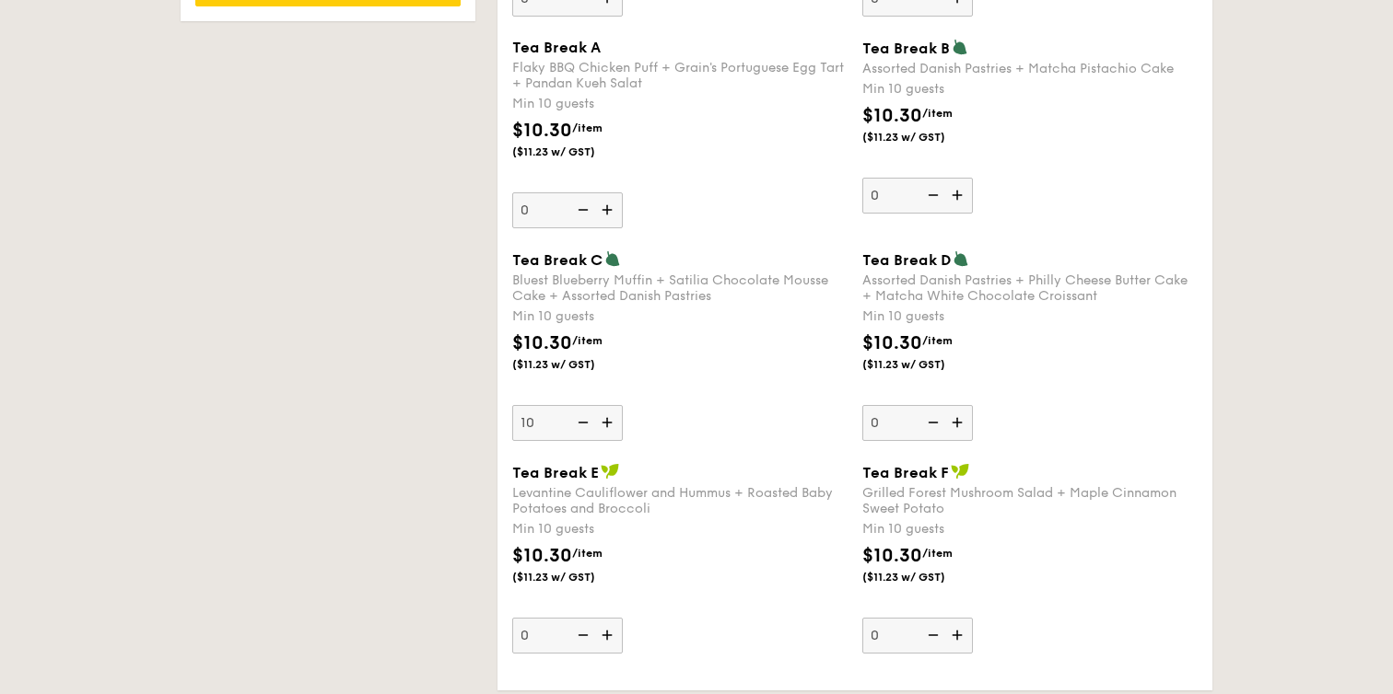
scroll to position [1442, 0]
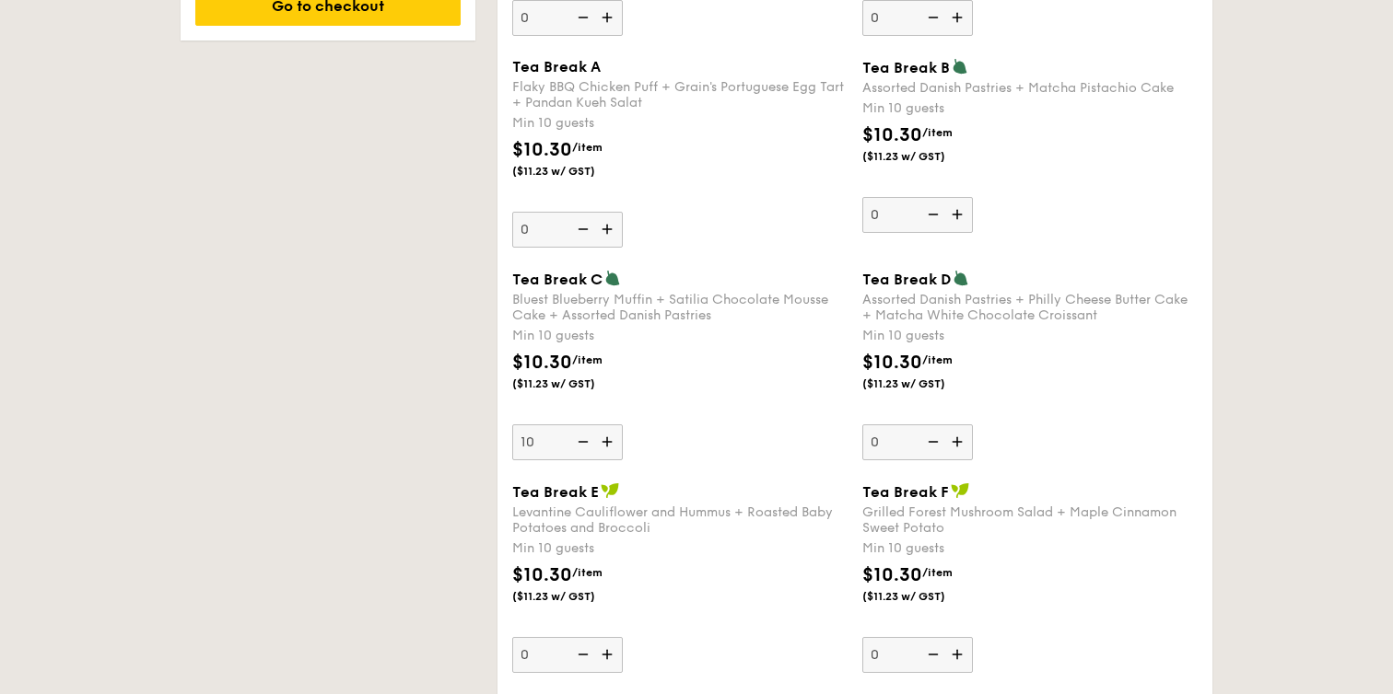
click at [611, 440] on img at bounding box center [609, 442] width 28 height 35
click at [611, 440] on input "10" at bounding box center [567, 443] width 111 height 36
click at [582, 441] on img at bounding box center [581, 442] width 28 height 35
click at [582, 441] on input "11" at bounding box center [567, 443] width 111 height 36
type input "10"
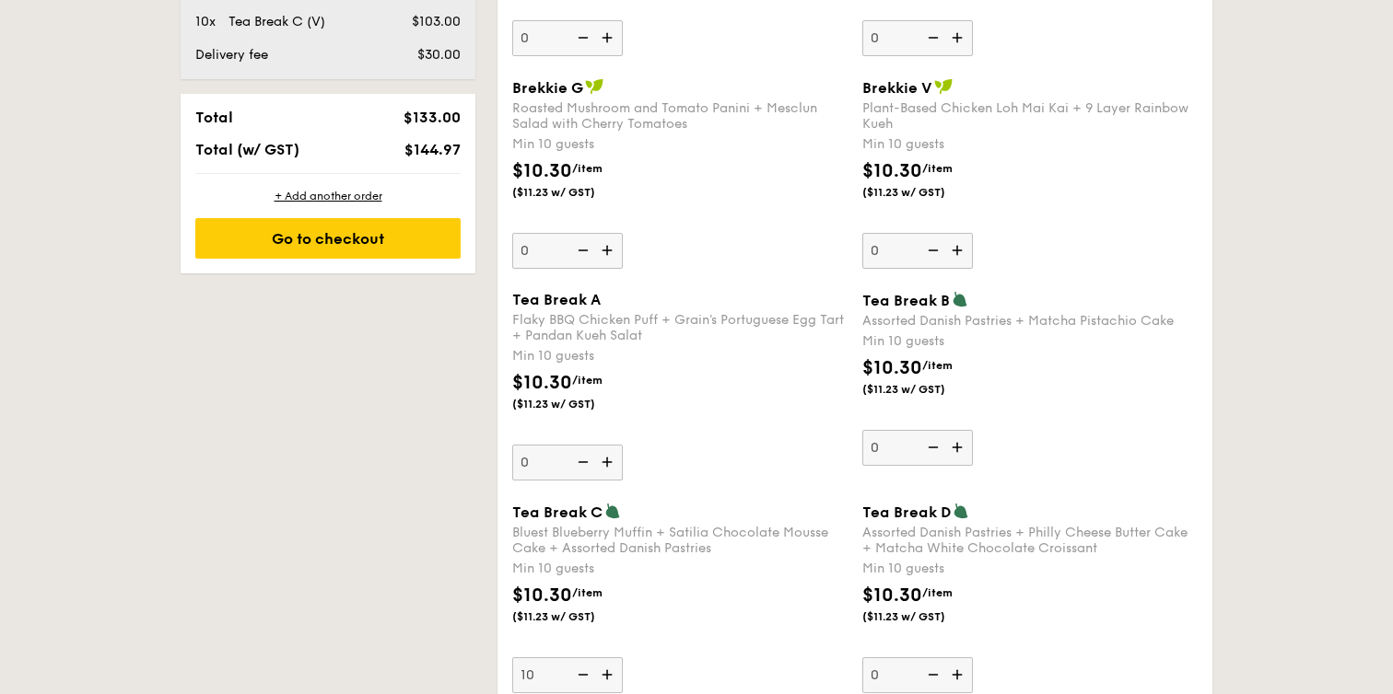
scroll to position [1181, 0]
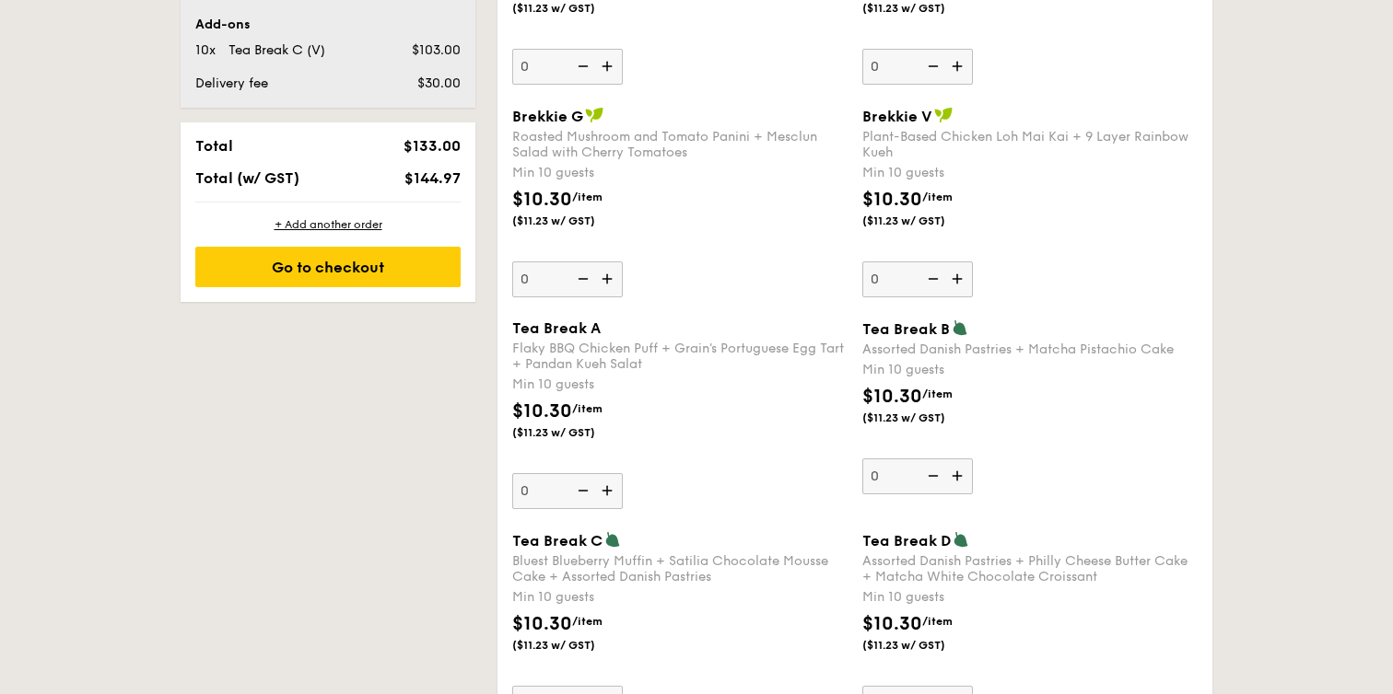
click at [611, 275] on img at bounding box center [609, 279] width 28 height 35
click at [611, 275] on input "0" at bounding box center [567, 280] width 111 height 36
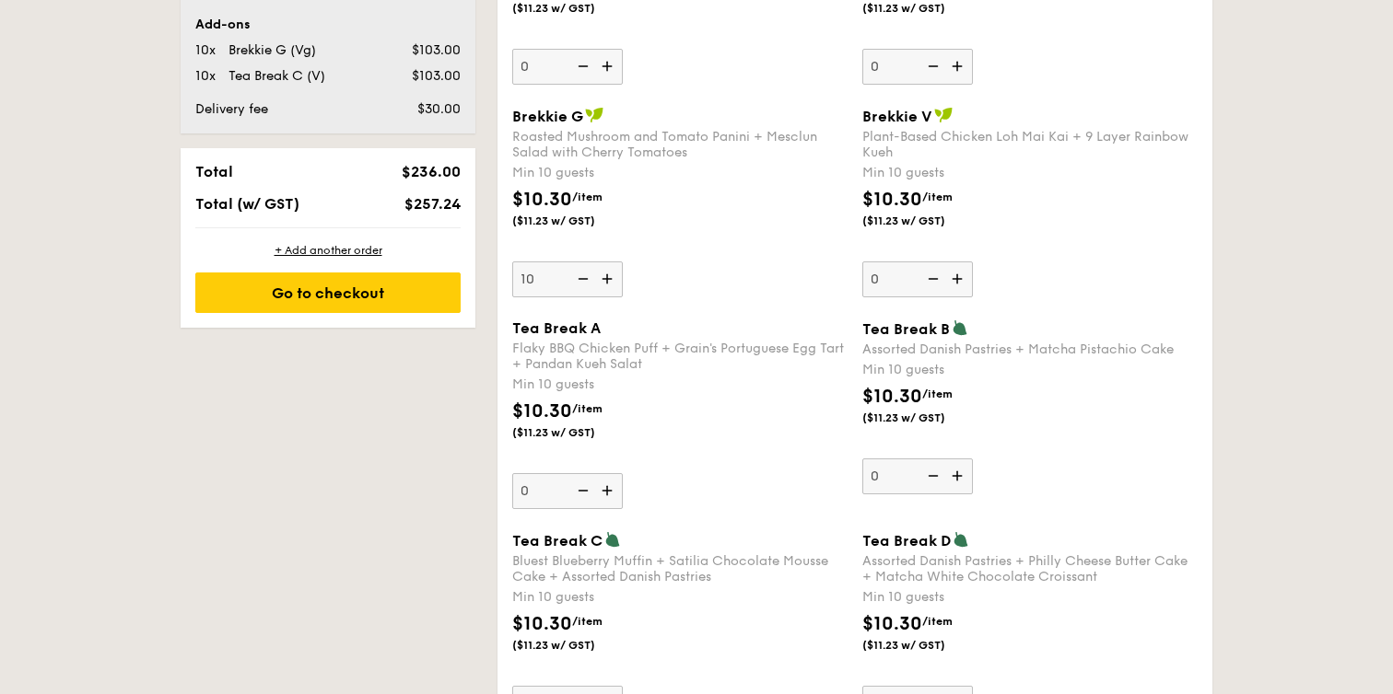
click at [611, 275] on img at bounding box center [609, 279] width 28 height 35
click at [611, 275] on input "10" at bounding box center [567, 280] width 111 height 36
click at [611, 275] on img at bounding box center [609, 279] width 28 height 35
click at [611, 275] on input "11" at bounding box center [567, 280] width 111 height 36
click at [611, 275] on img at bounding box center [609, 279] width 28 height 35
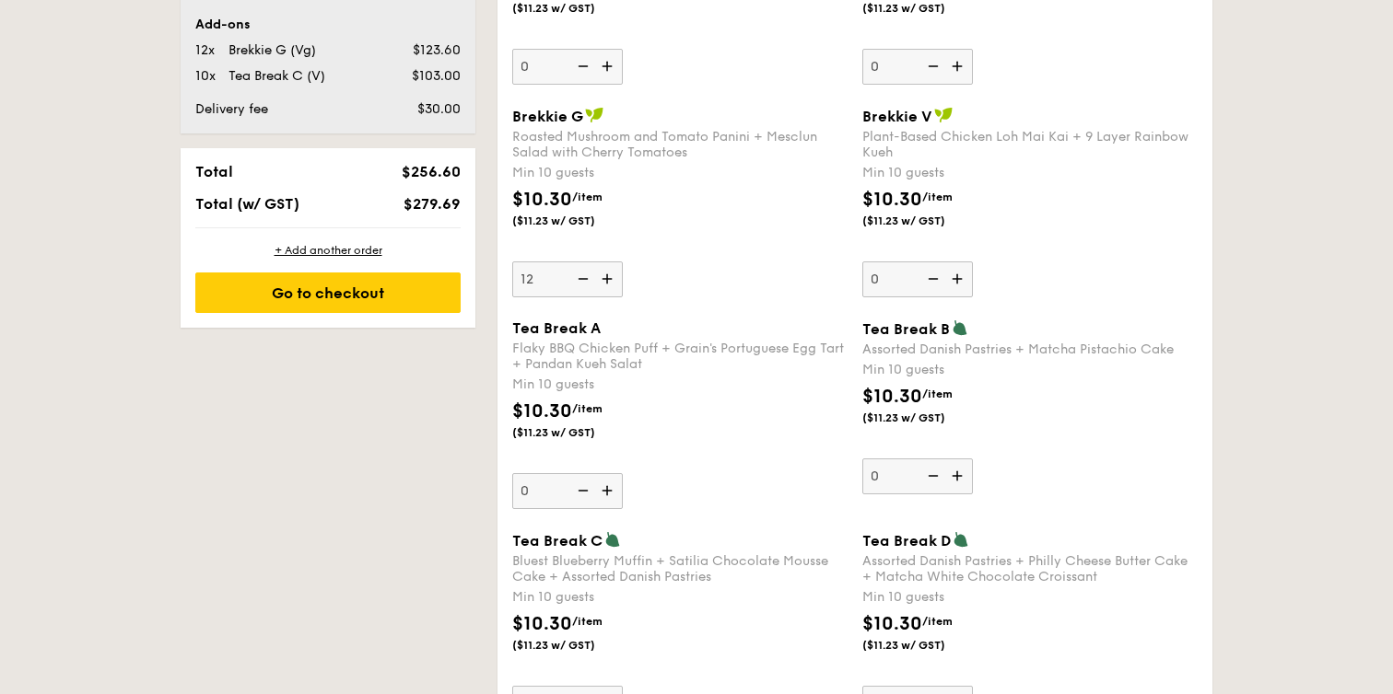
click at [611, 275] on input "12" at bounding box center [567, 280] width 111 height 36
click at [611, 275] on img at bounding box center [609, 279] width 28 height 35
click at [611, 275] on input "13" at bounding box center [567, 280] width 111 height 36
click at [611, 275] on img at bounding box center [609, 279] width 28 height 35
click at [611, 275] on input "14" at bounding box center [567, 280] width 111 height 36
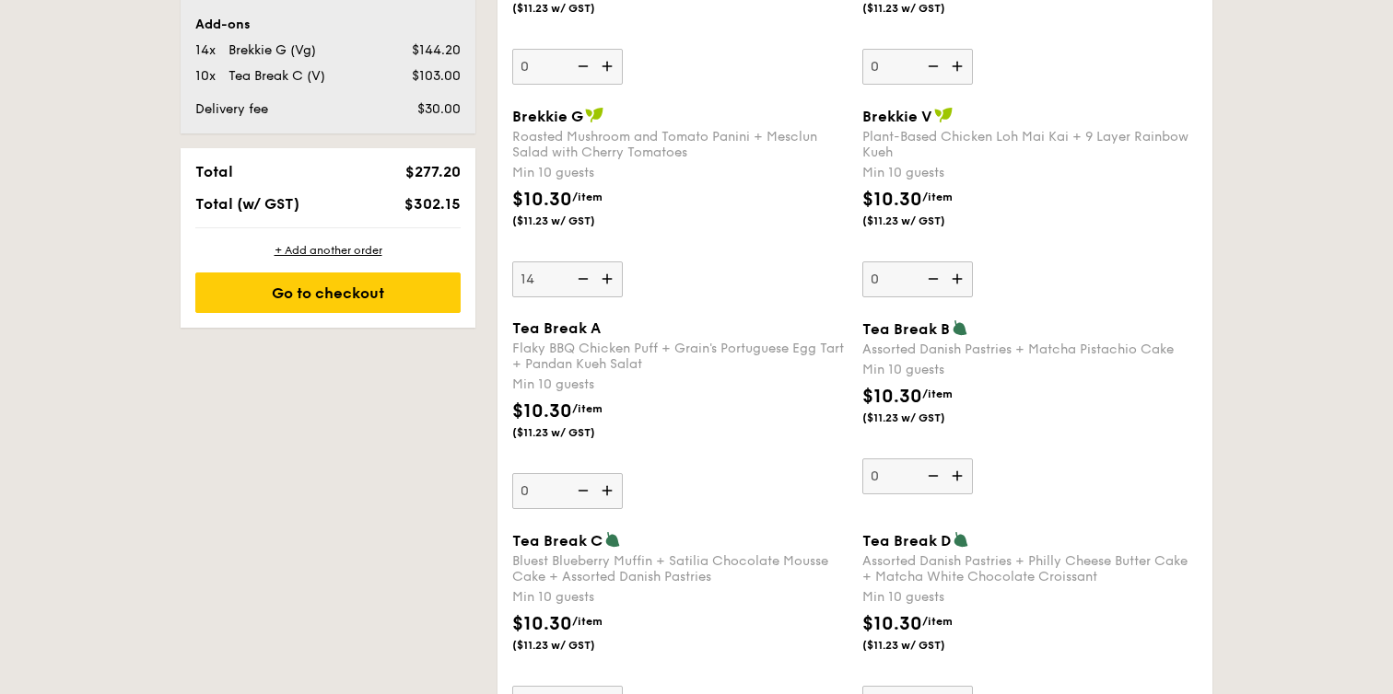
type input "15"
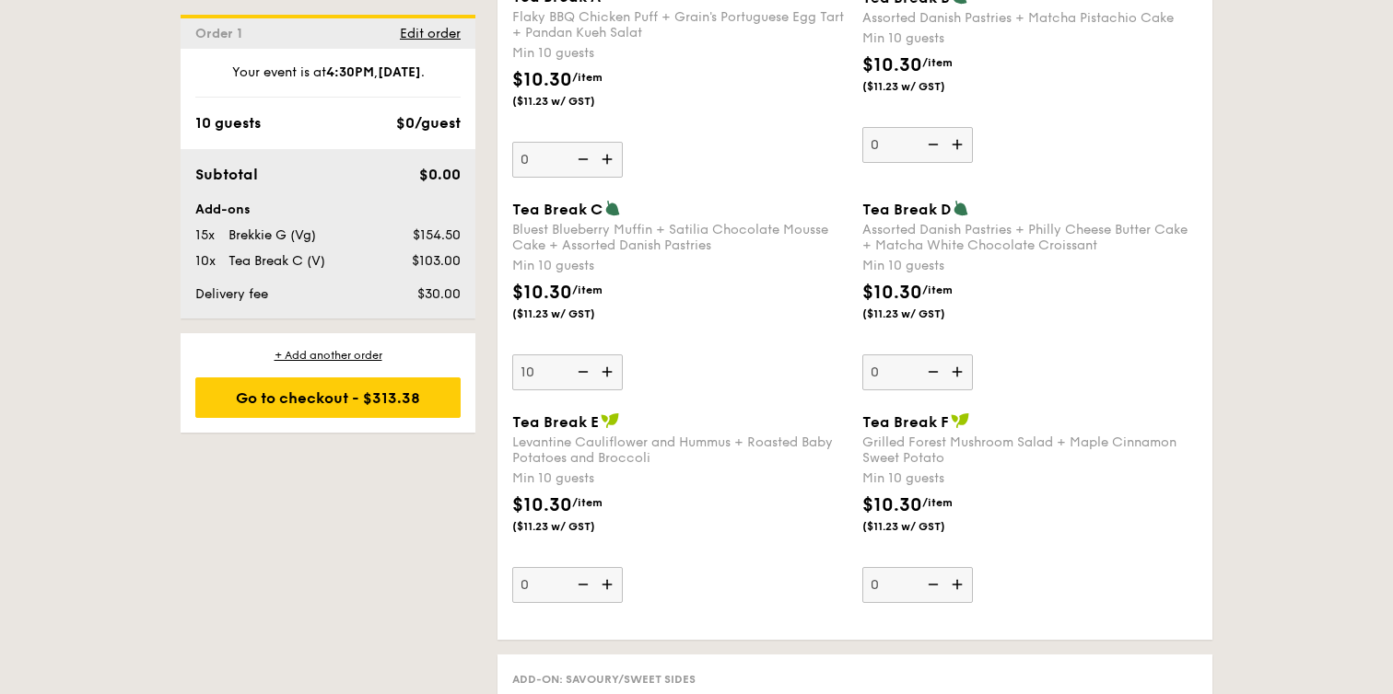
scroll to position [1519, 0]
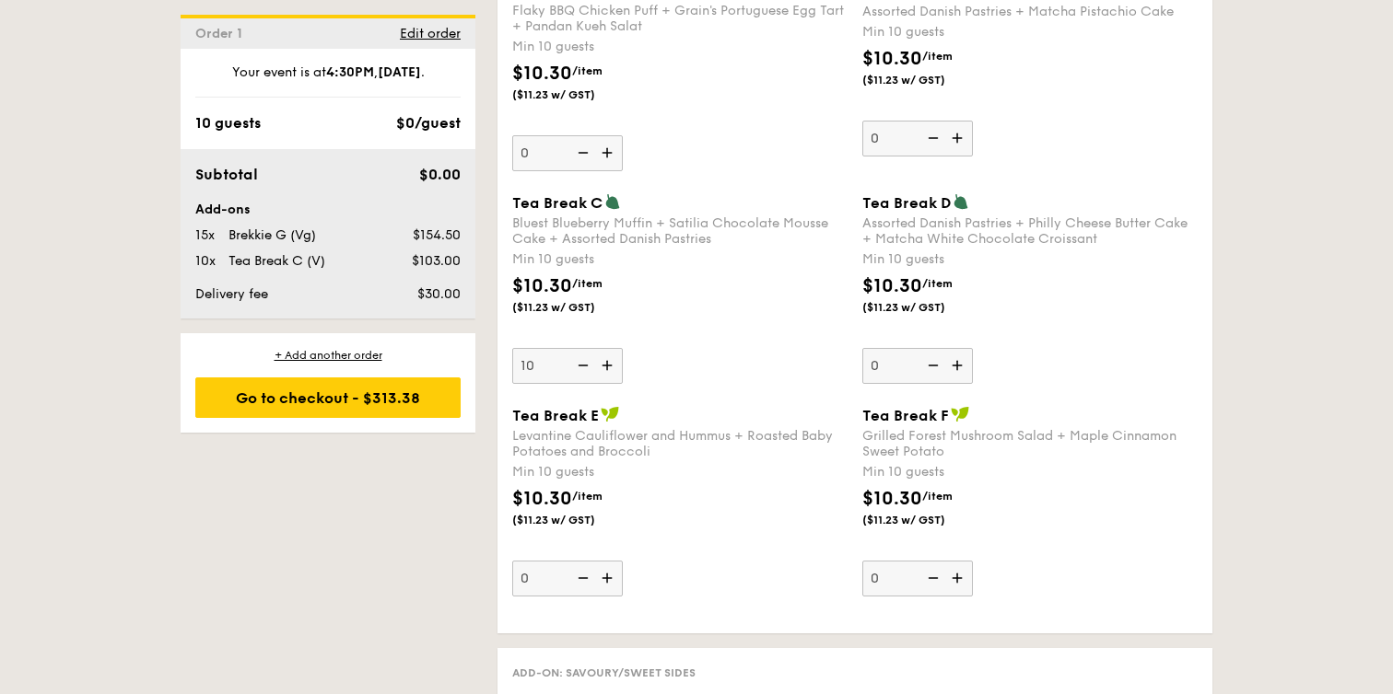
click at [613, 378] on img at bounding box center [609, 365] width 28 height 35
click at [613, 378] on input "10" at bounding box center [567, 366] width 111 height 36
click at [613, 378] on img at bounding box center [609, 365] width 28 height 35
click at [613, 378] on input "11" at bounding box center [567, 366] width 111 height 36
click at [613, 378] on img at bounding box center [609, 365] width 28 height 35
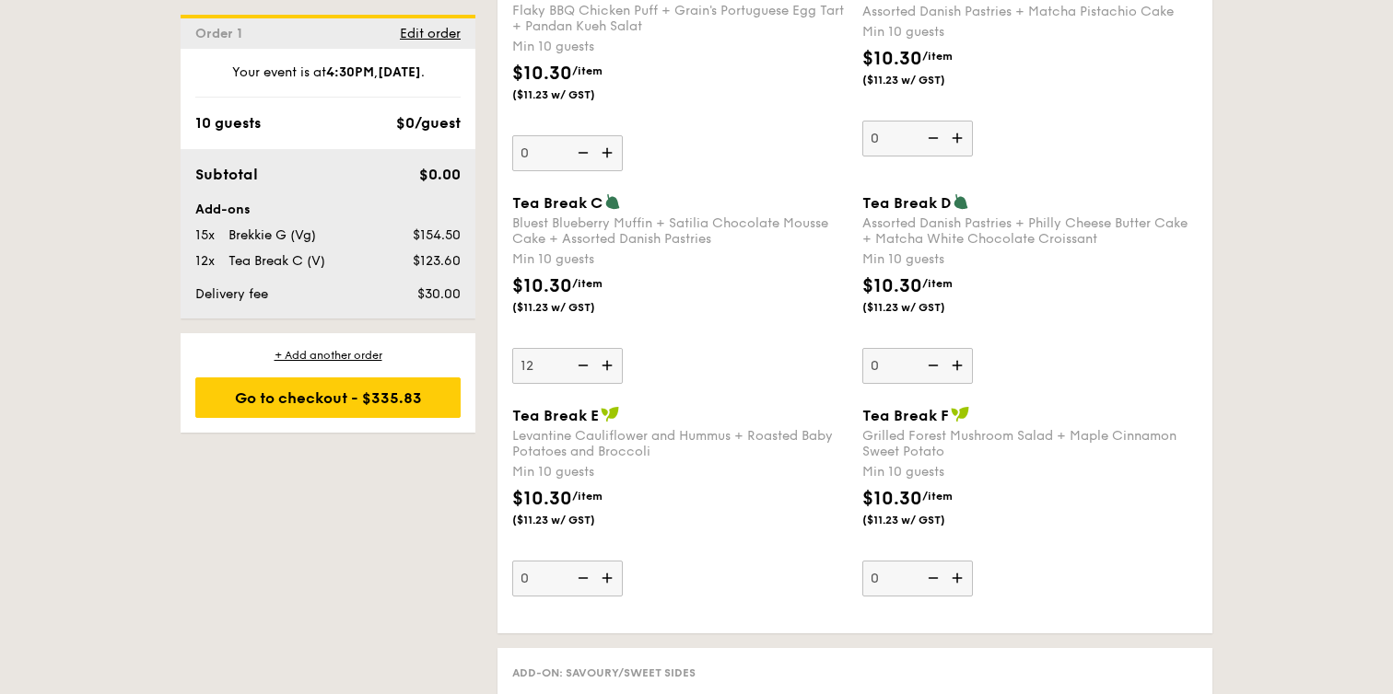
click at [613, 378] on input "12" at bounding box center [567, 366] width 111 height 36
click at [613, 378] on img at bounding box center [609, 365] width 28 height 35
click at [613, 378] on input "13" at bounding box center [567, 366] width 111 height 36
click at [613, 378] on img at bounding box center [609, 365] width 28 height 35
click at [613, 378] on input "14" at bounding box center [567, 366] width 111 height 36
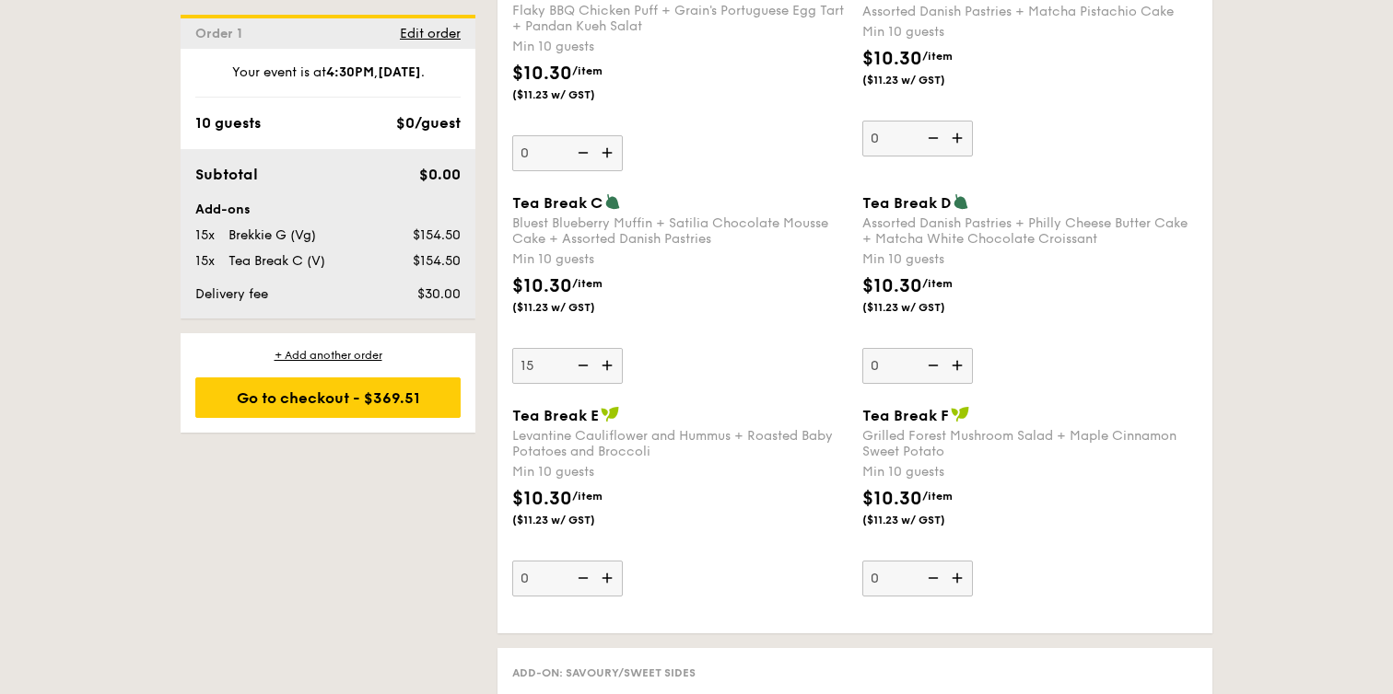
click at [613, 378] on img at bounding box center [609, 365] width 28 height 35
click at [613, 378] on input "15" at bounding box center [567, 366] width 111 height 36
click at [589, 368] on img at bounding box center [581, 365] width 28 height 35
click at [589, 368] on input "16" at bounding box center [567, 366] width 111 height 36
type input "15"
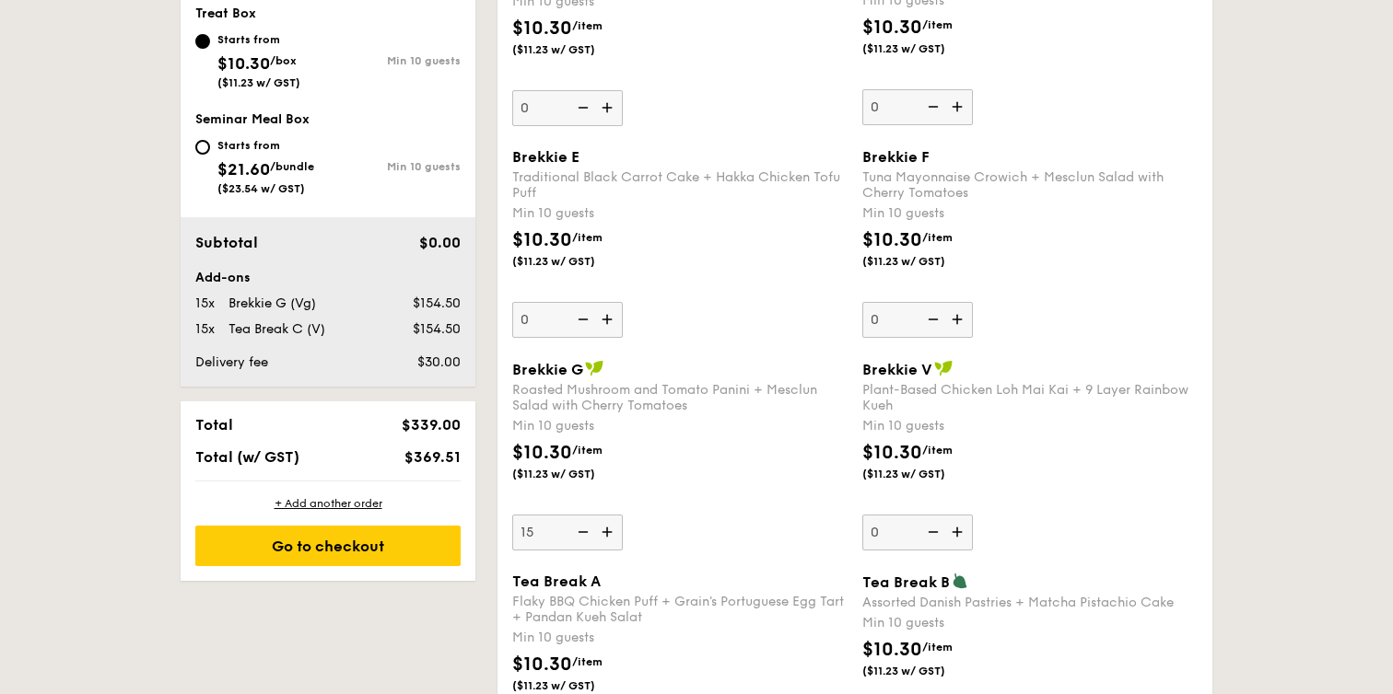
scroll to position [1539, 0]
